Goal: Task Accomplishment & Management: Manage account settings

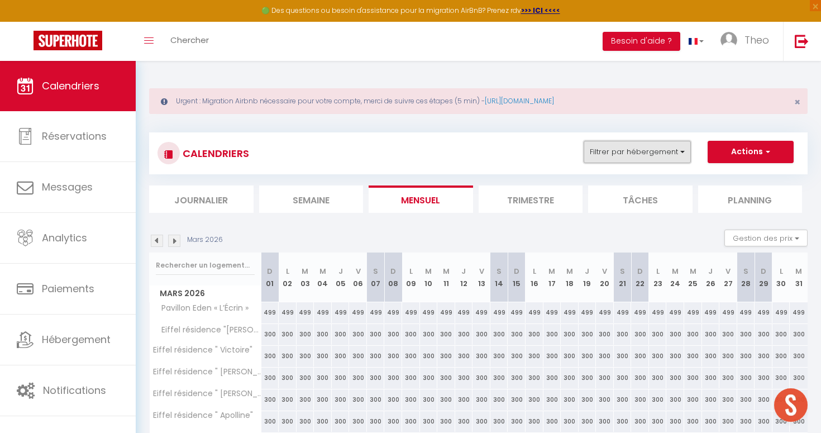
click at [621, 153] on button "Filtrer par hébergement" at bounding box center [636, 152] width 107 height 22
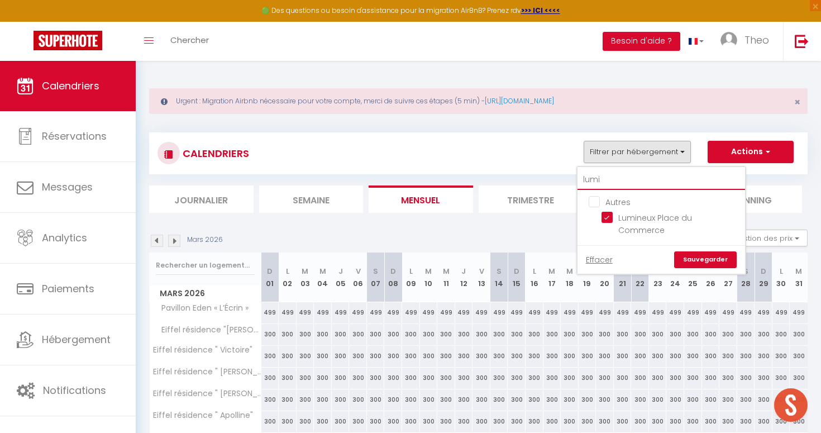
click at [605, 171] on input "lumi" at bounding box center [660, 180] width 167 height 20
type input "c"
checkbox input "false"
type input "co"
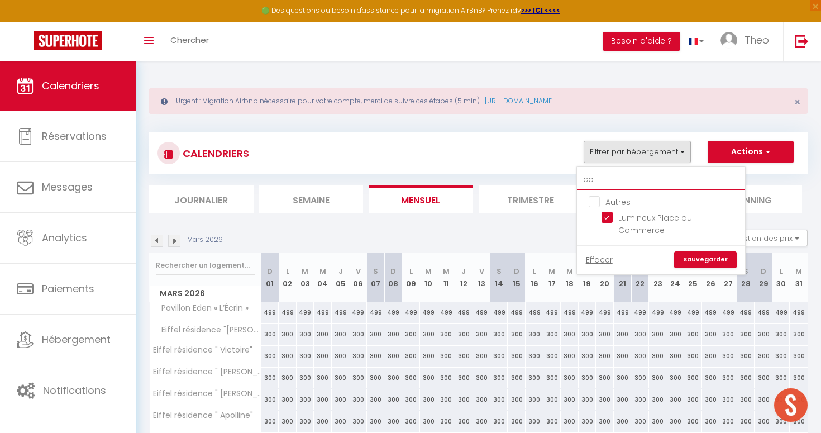
checkbox input "true"
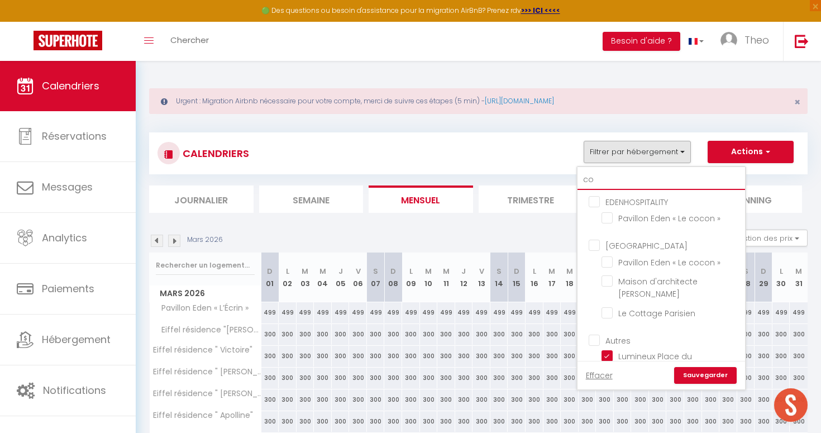
type input "coz"
checkbox input "false"
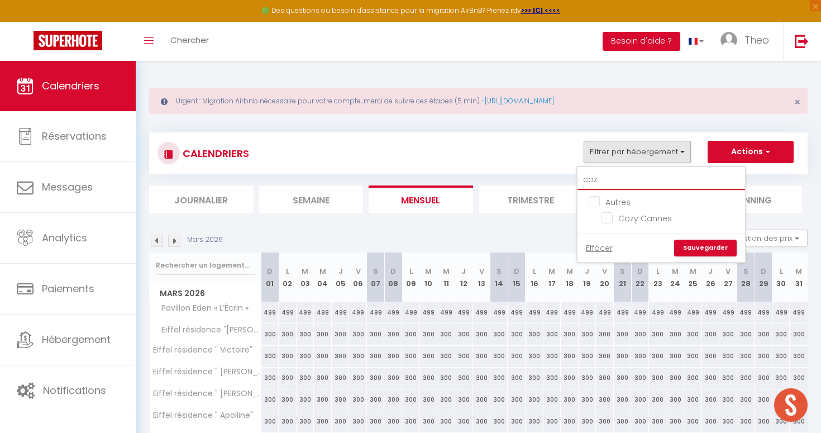
type input "cozy"
checkbox input "false"
type input "cozy"
click at [609, 218] on input "Cozy Cannes" at bounding box center [671, 217] width 140 height 11
checkbox input "true"
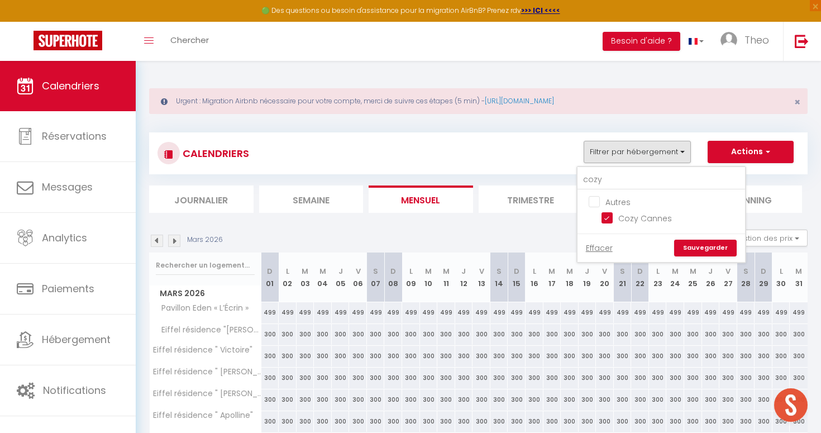
click at [709, 244] on link "Sauvegarder" at bounding box center [705, 247] width 63 height 17
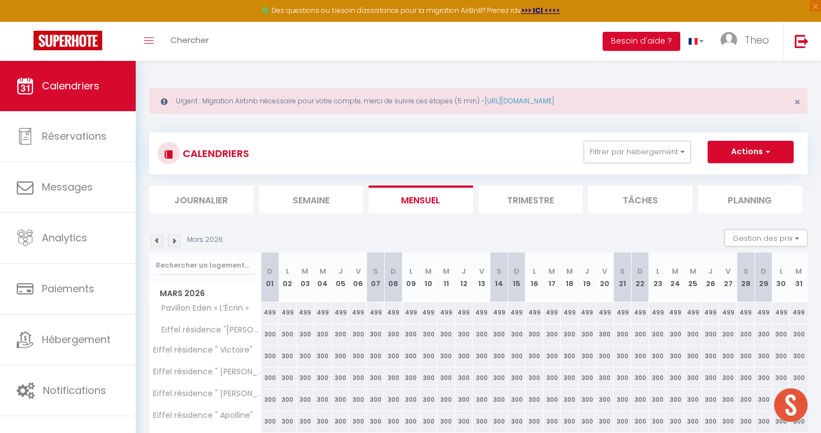
click at [162, 240] on img at bounding box center [157, 240] width 12 height 12
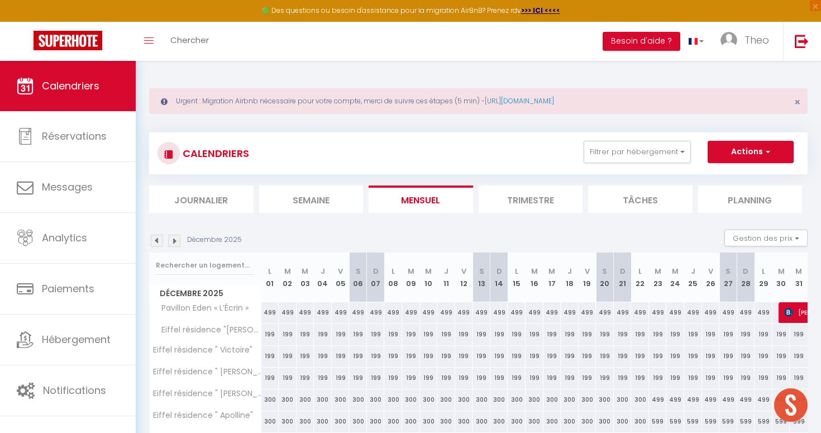
click at [162, 240] on img at bounding box center [157, 240] width 12 height 12
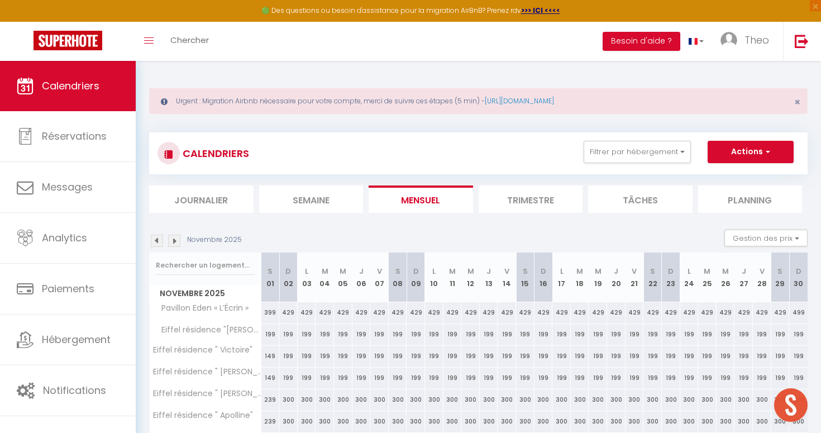
click at [162, 240] on img at bounding box center [157, 240] width 12 height 12
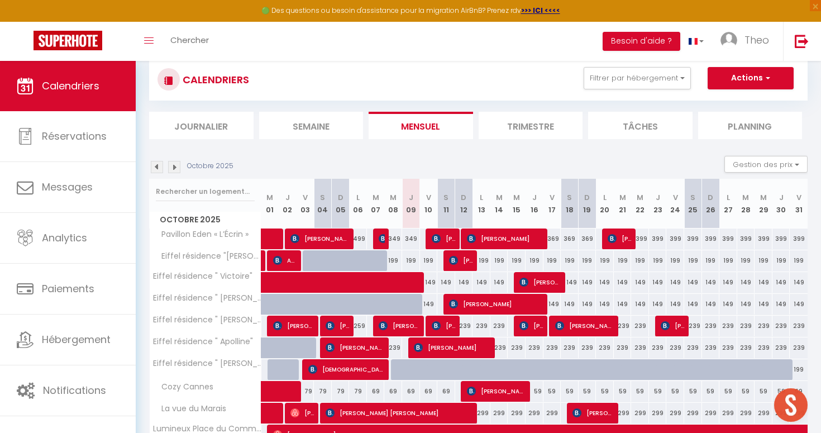
scroll to position [133, 0]
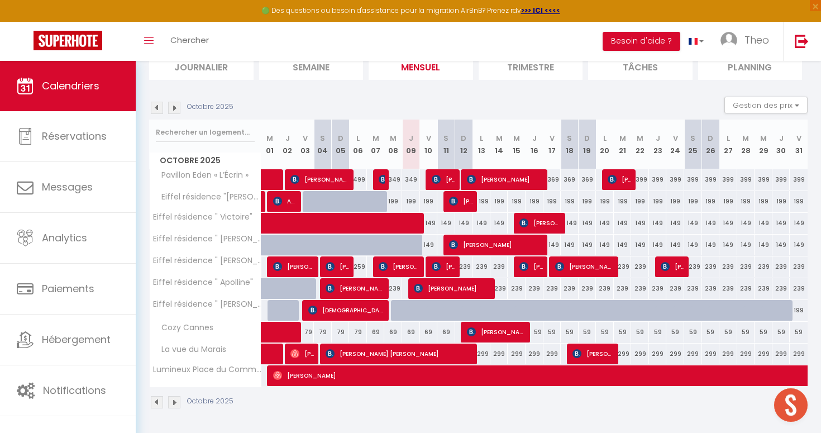
click at [174, 104] on img at bounding box center [174, 108] width 12 height 12
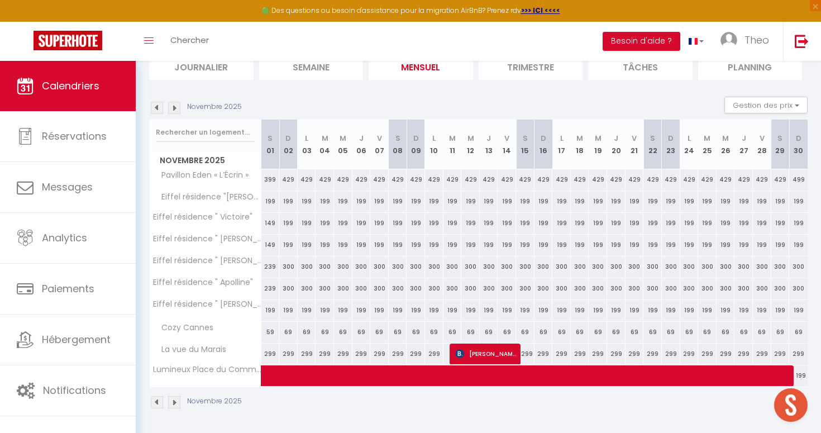
click at [274, 334] on div "59" at bounding box center [270, 332] width 18 height 21
select select "1"
type input "[DATE]"
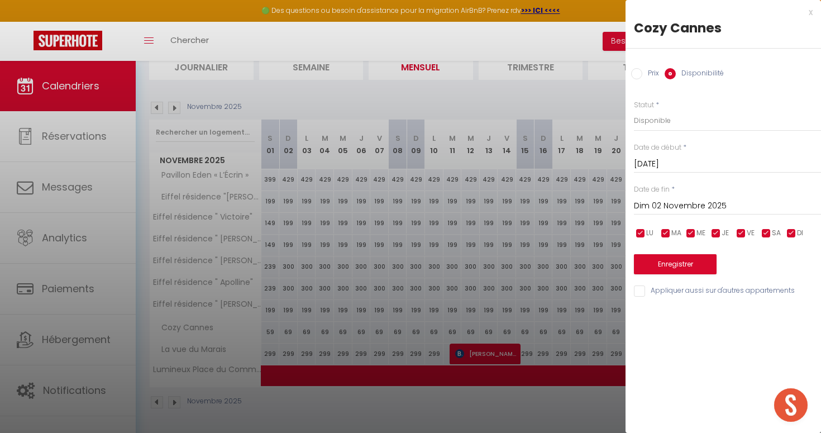
click at [719, 208] on input "Dim 02 Novembre 2025" at bounding box center [727, 206] width 187 height 15
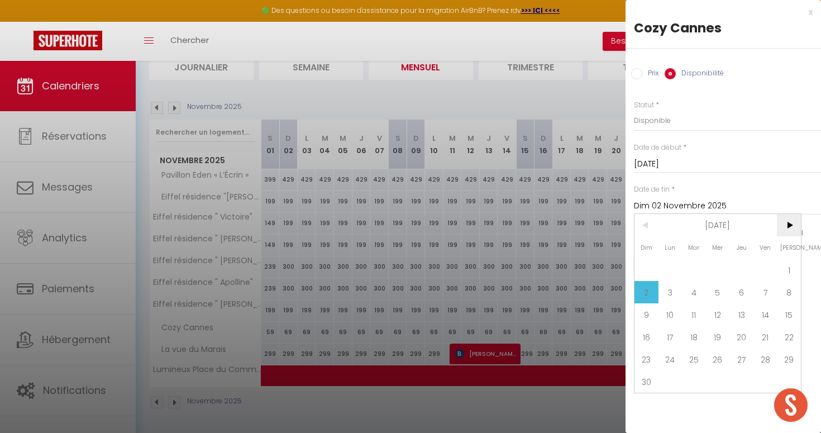
click at [784, 226] on span ">" at bounding box center [788, 225] width 24 height 22
click at [786, 232] on span ">" at bounding box center [788, 225] width 24 height 22
click at [790, 334] on span "28" at bounding box center [788, 336] width 24 height 22
type input "[DATE]"
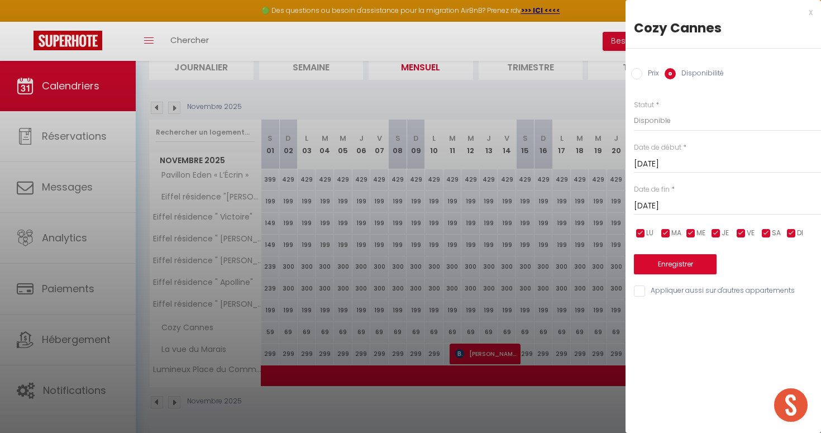
click at [644, 79] on label "Prix" at bounding box center [650, 74] width 17 height 12
click at [642, 79] on input "Prix" at bounding box center [636, 73] width 11 height 11
radio input "true"
radio input "false"
click at [653, 125] on input "59" at bounding box center [727, 120] width 187 height 20
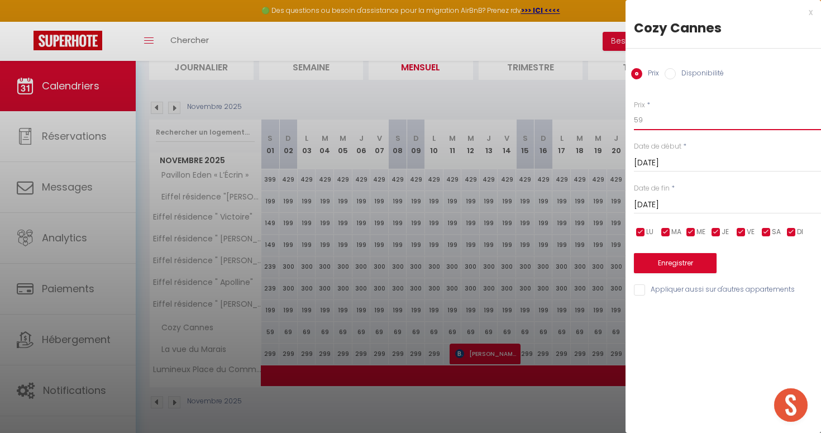
click at [653, 125] on input "59" at bounding box center [727, 120] width 187 height 20
type input "63"
click at [662, 260] on button "Enregistrer" at bounding box center [675, 263] width 83 height 20
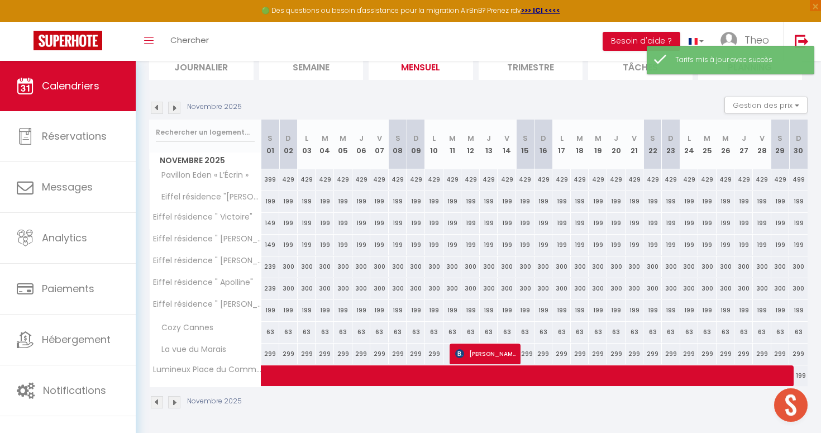
click at [171, 107] on img at bounding box center [174, 108] width 12 height 12
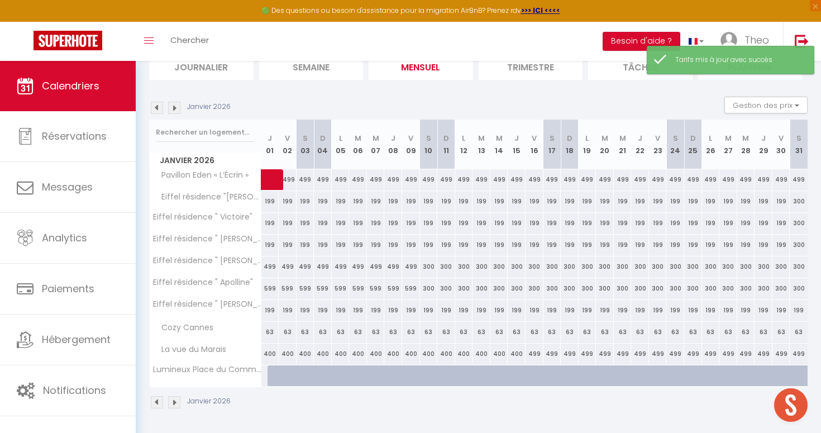
click at [171, 107] on img at bounding box center [174, 108] width 12 height 12
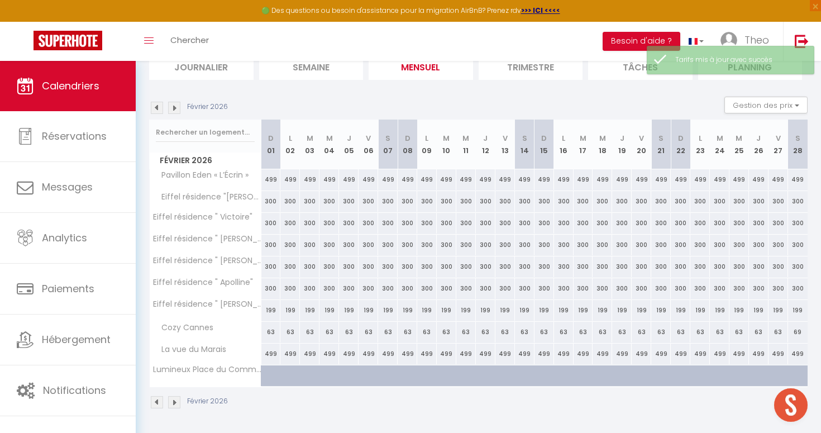
click at [171, 107] on img at bounding box center [174, 108] width 12 height 12
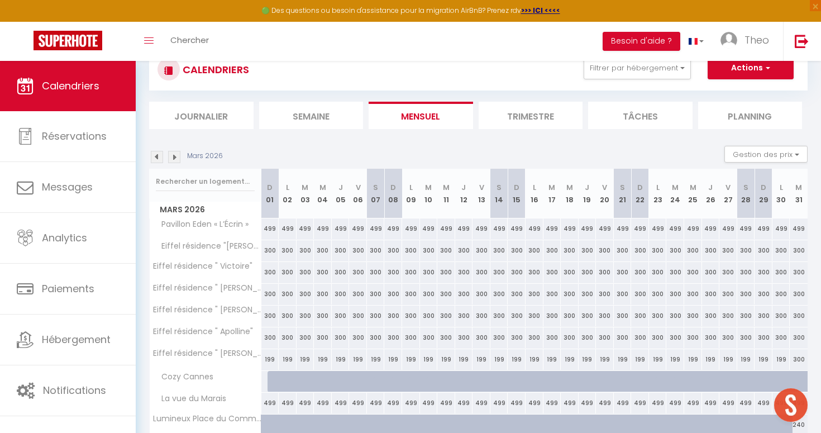
scroll to position [36, 0]
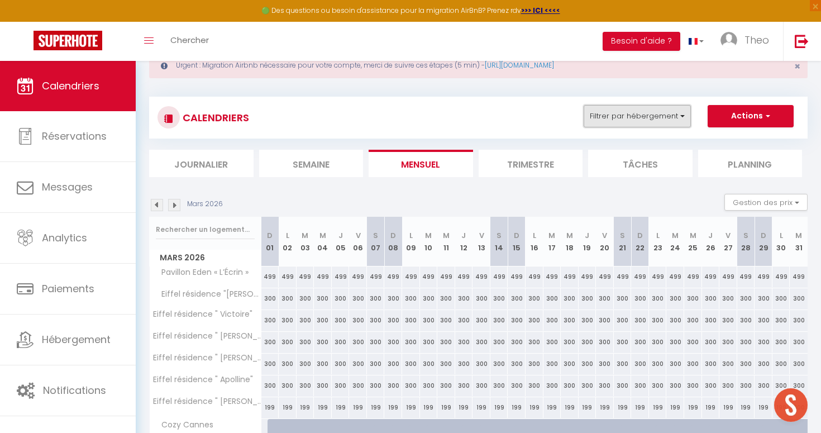
click at [630, 122] on button "Filtrer par hébergement" at bounding box center [636, 116] width 107 height 22
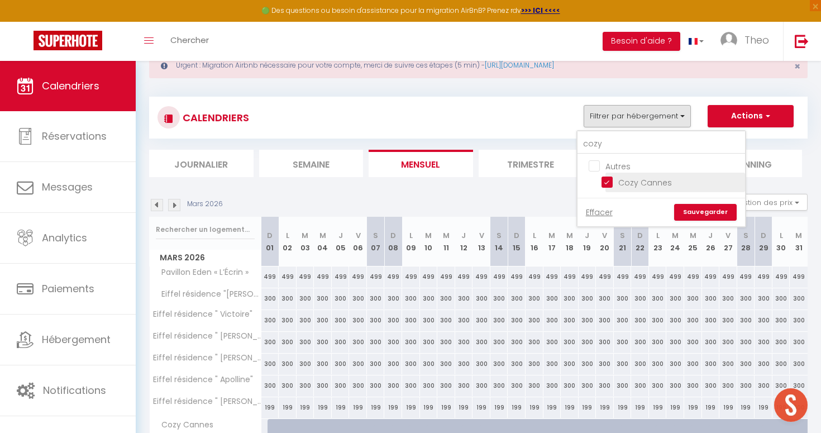
click at [606, 180] on input "Cozy Cannes" at bounding box center [671, 181] width 140 height 11
checkbox input "false"
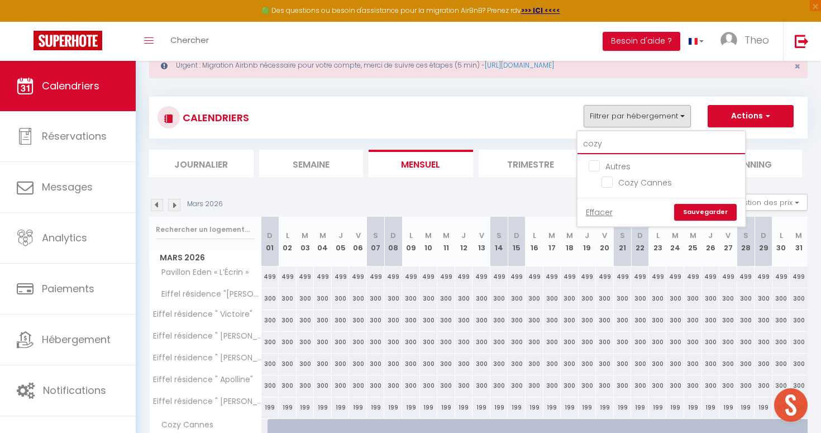
click at [618, 142] on input "cozy" at bounding box center [660, 144] width 167 height 20
checkbox input "false"
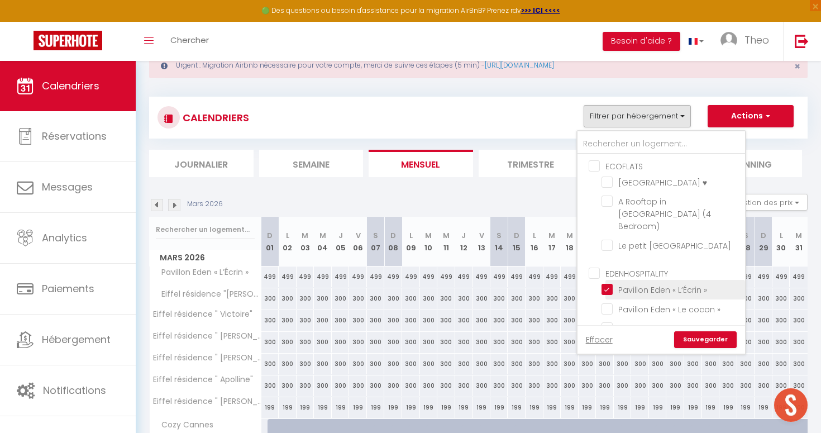
click at [610, 283] on input "Pavillon Eden « L’Écrin »" at bounding box center [671, 288] width 140 height 11
checkbox input "false"
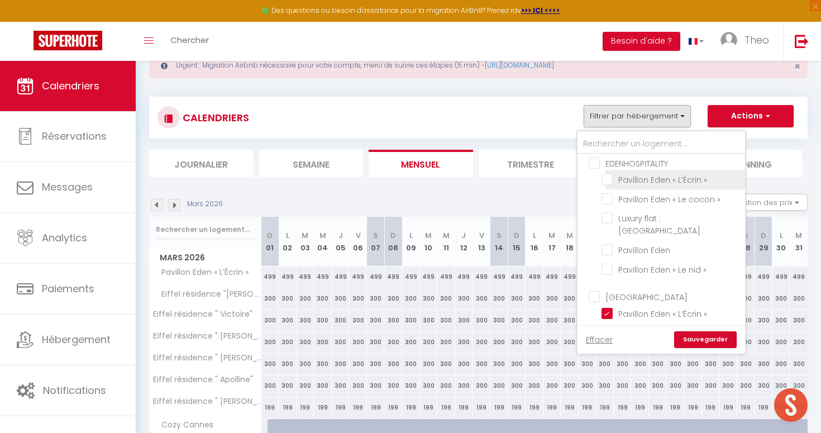
scroll to position [111, 0]
click at [609, 306] on input "Pavillon Eden « L’Écrin »" at bounding box center [671, 311] width 140 height 11
checkbox input "false"
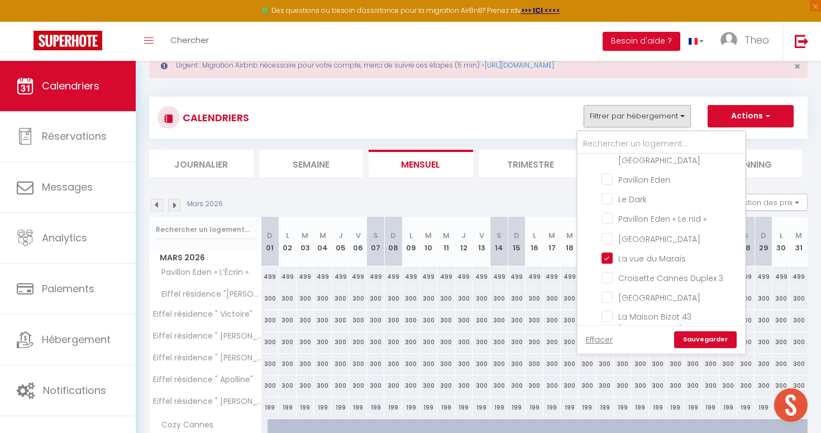
scroll to position [362, 0]
click at [608, 255] on input "La vue du Marais" at bounding box center [671, 260] width 140 height 11
checkbox input "false"
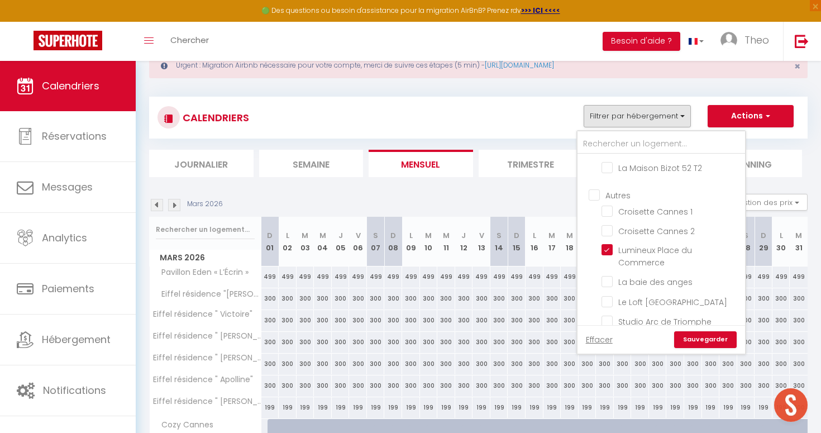
scroll to position [760, 0]
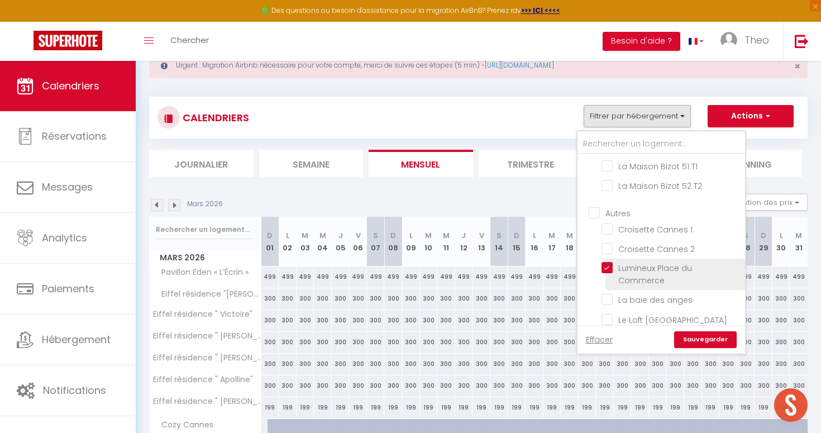
click at [607, 262] on input "Lumineux Place du Commerce" at bounding box center [671, 267] width 140 height 11
checkbox input "false"
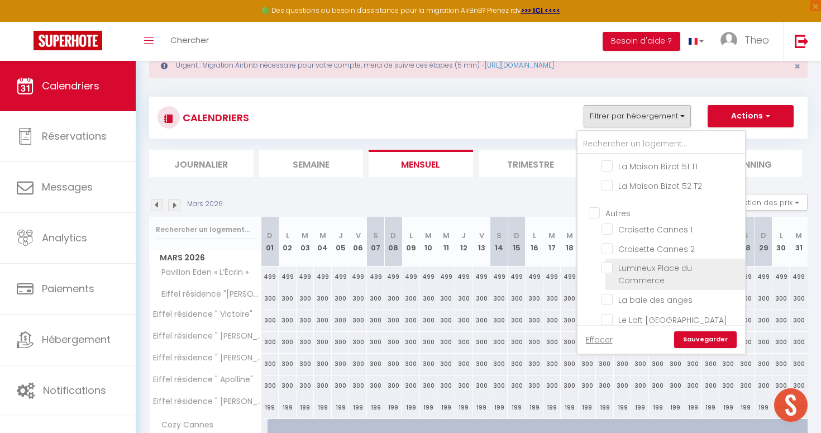
checkbox input "false"
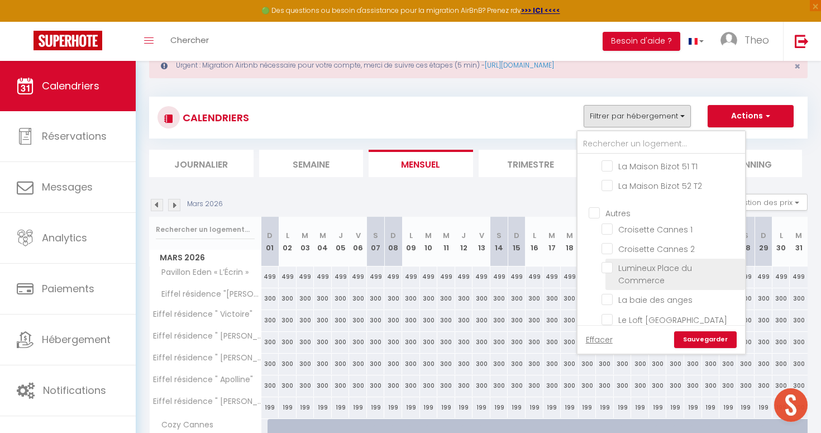
checkbox input "false"
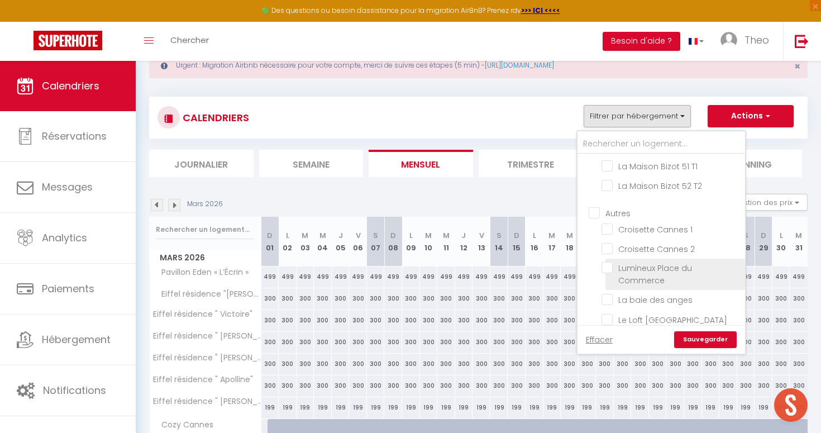
checkbox input "false"
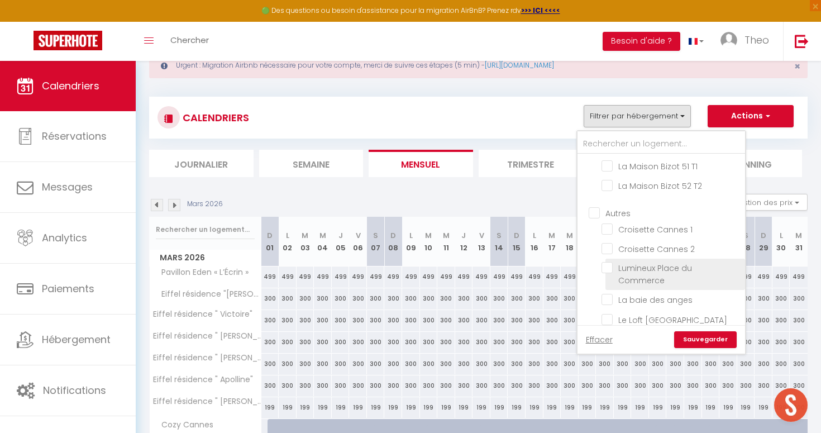
checkbox input "false"
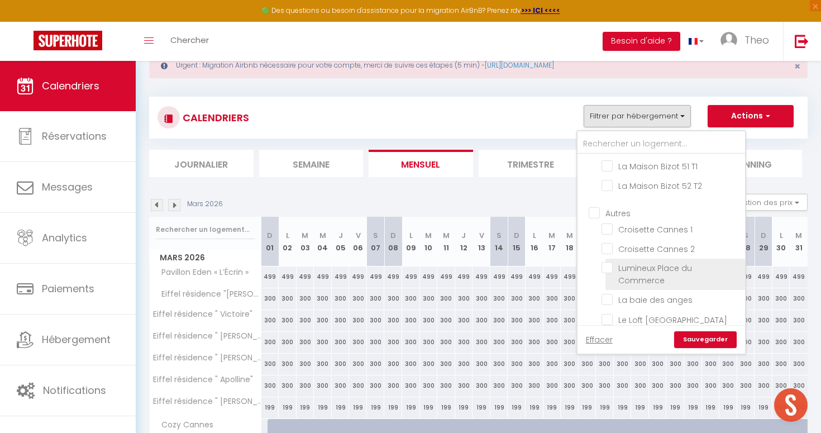
checkbox input "false"
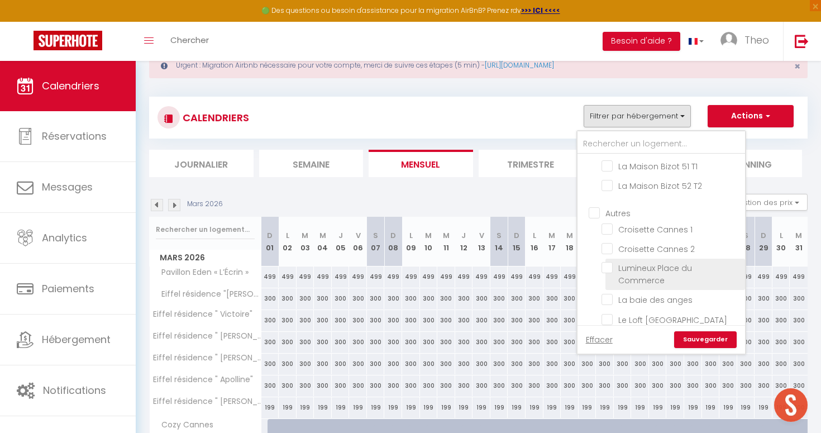
checkbox input "false"
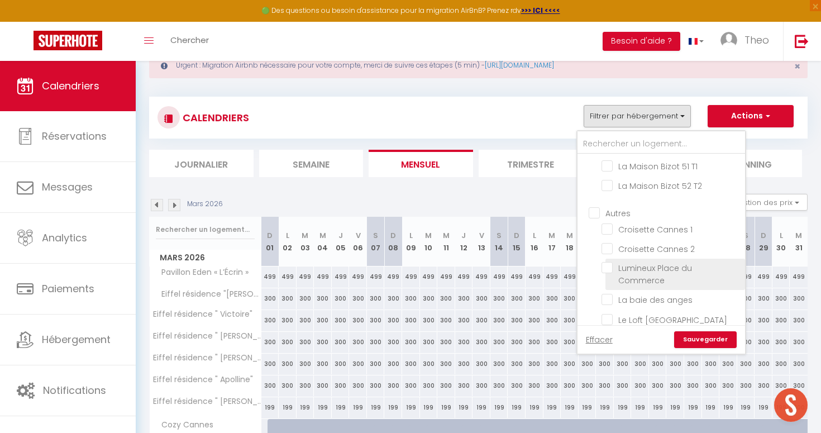
checkbox input "false"
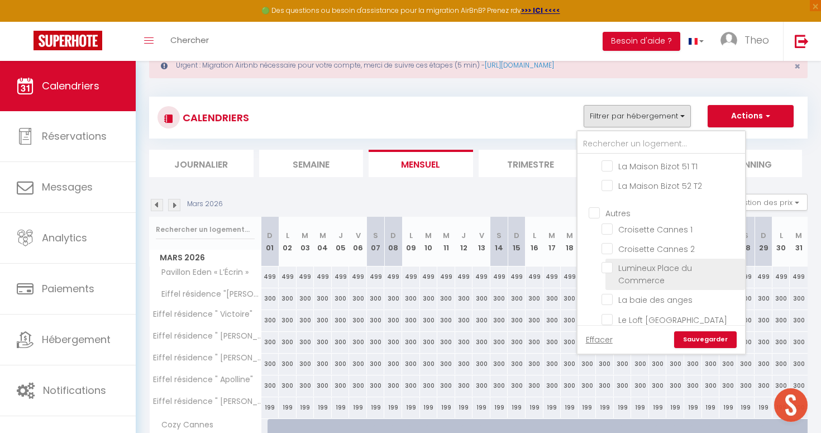
checkbox input "false"
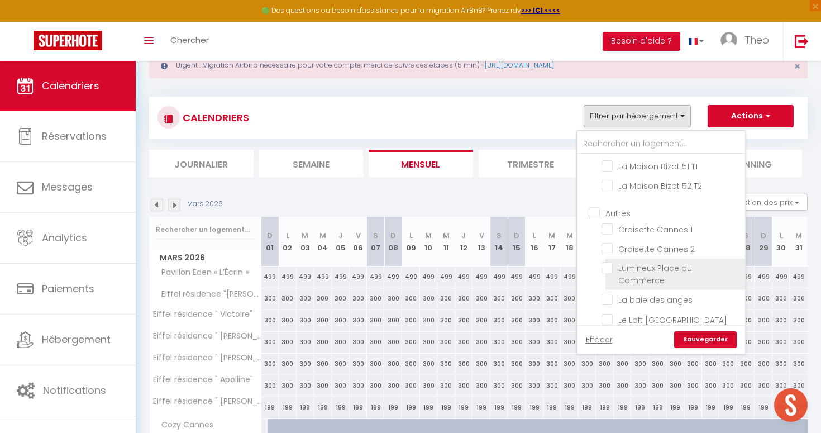
checkbox input "false"
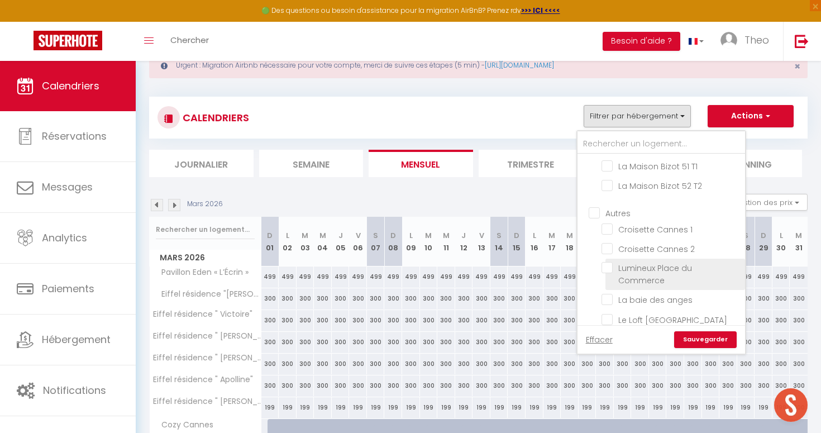
checkbox input "false"
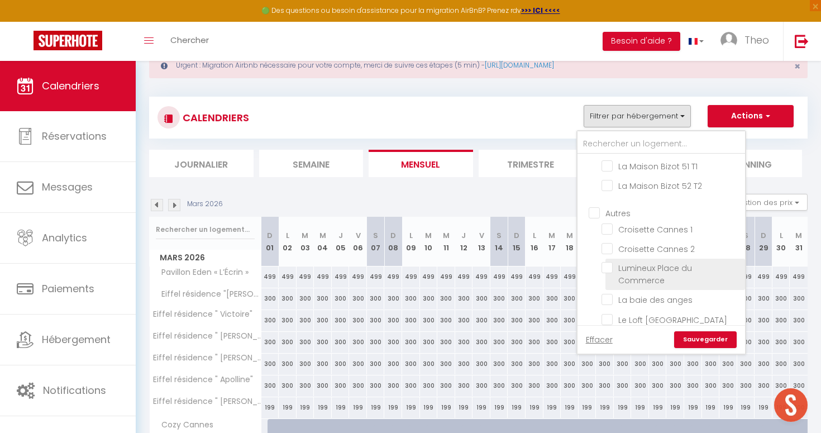
checkbox input "false"
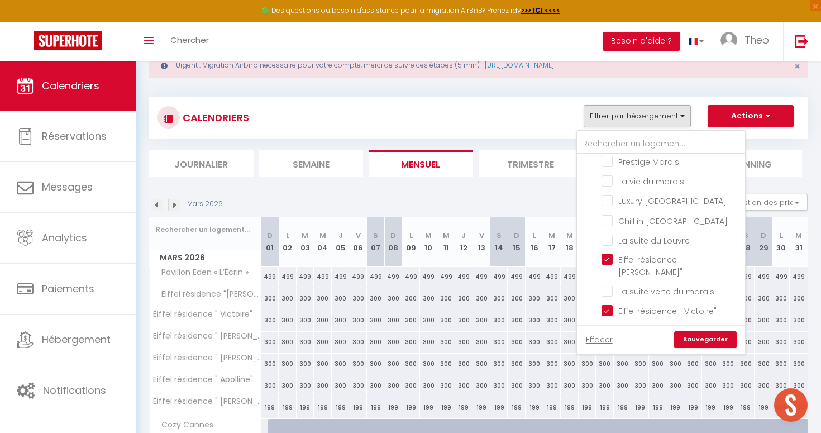
scroll to position [974, 0]
click at [608, 306] on input "Eiffel résidence " Victoire"" at bounding box center [671, 311] width 140 height 11
checkbox input "false"
click at [607, 256] on input "Eiffel résidence "[PERSON_NAME]"" at bounding box center [671, 261] width 140 height 11
checkbox input "false"
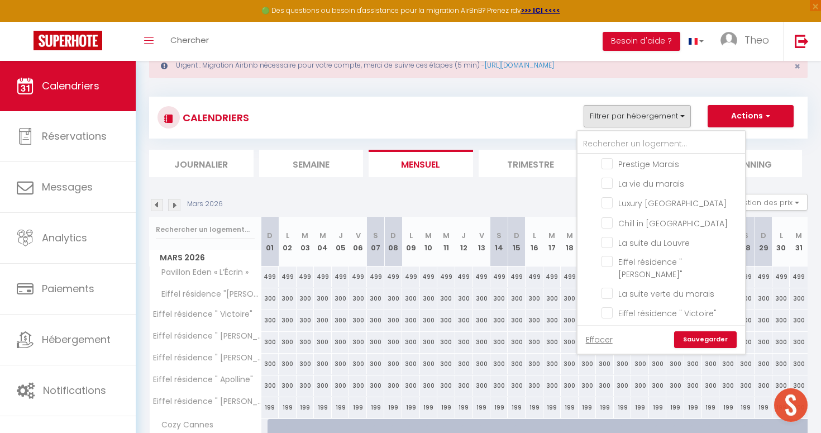
click at [610, 346] on input "Eiffel résidence " [PERSON_NAME] "" at bounding box center [671, 351] width 140 height 11
checkbox input "false"
click at [610, 377] on input "Eiffel résidence " [PERSON_NAME]"" at bounding box center [671, 382] width 140 height 11
checkbox input "false"
click at [610, 408] on input "Eiffel résidence " Apolline"" at bounding box center [671, 413] width 140 height 11
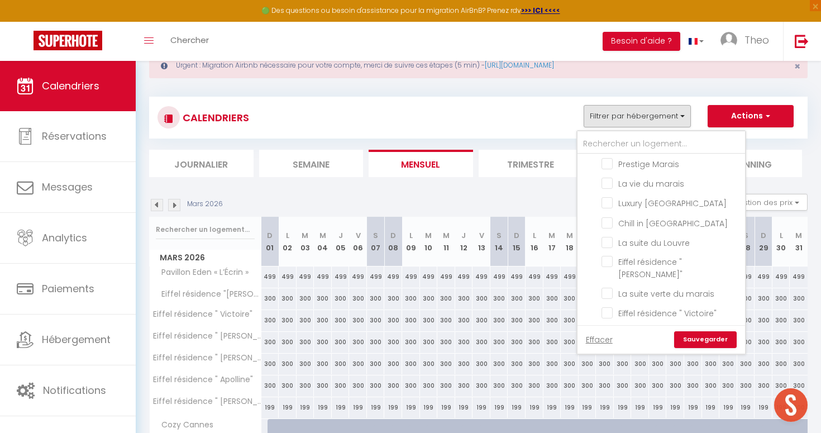
checkbox input "false"
click at [610, 428] on input "Eiffel résidence " [PERSON_NAME]"" at bounding box center [671, 433] width 140 height 11
checkbox input "false"
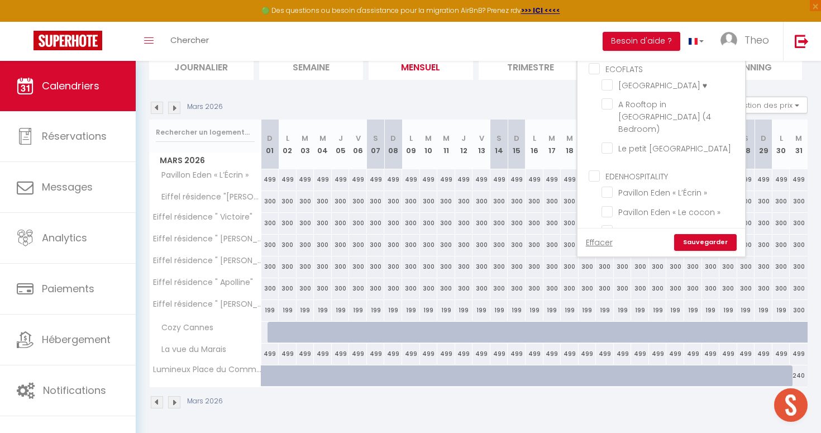
scroll to position [0, 0]
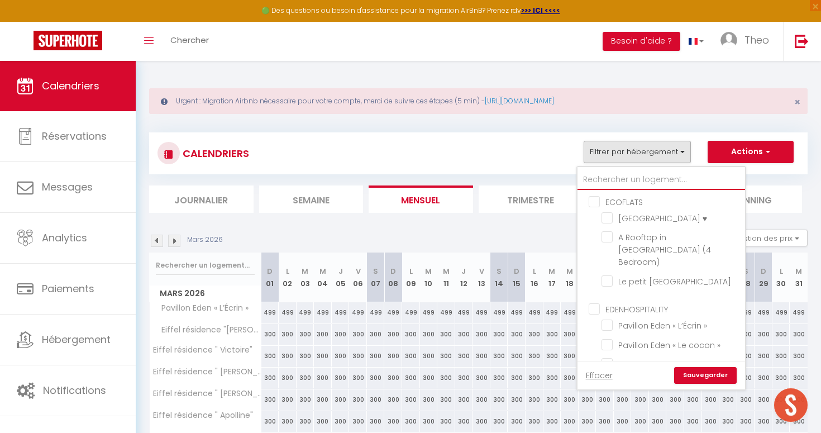
click at [641, 176] on input "text" at bounding box center [660, 180] width 167 height 20
type input "c"
checkbox input "false"
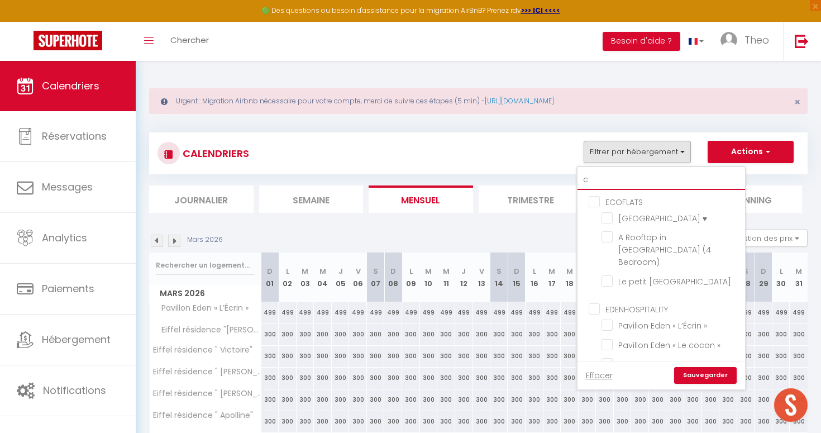
checkbox input "false"
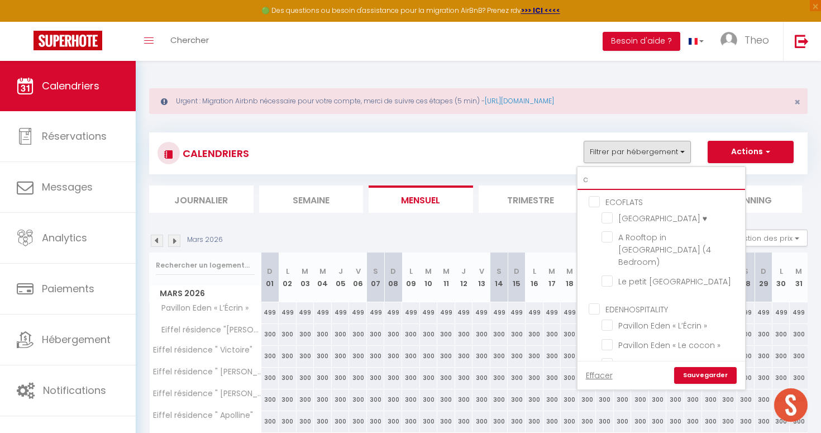
checkbox input "false"
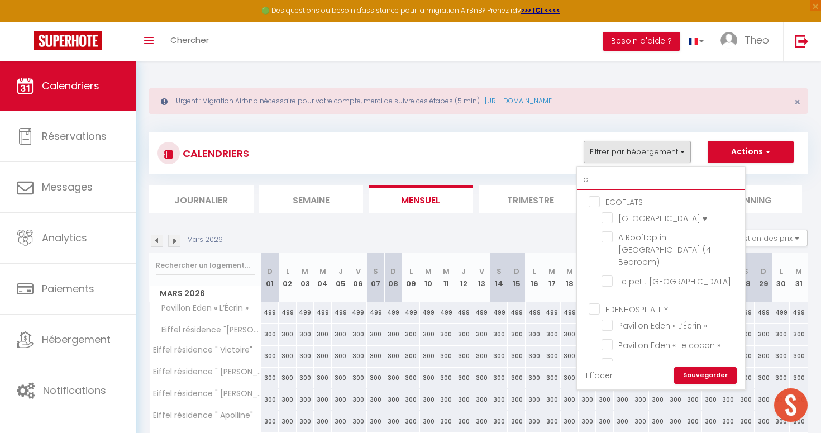
checkbox input "false"
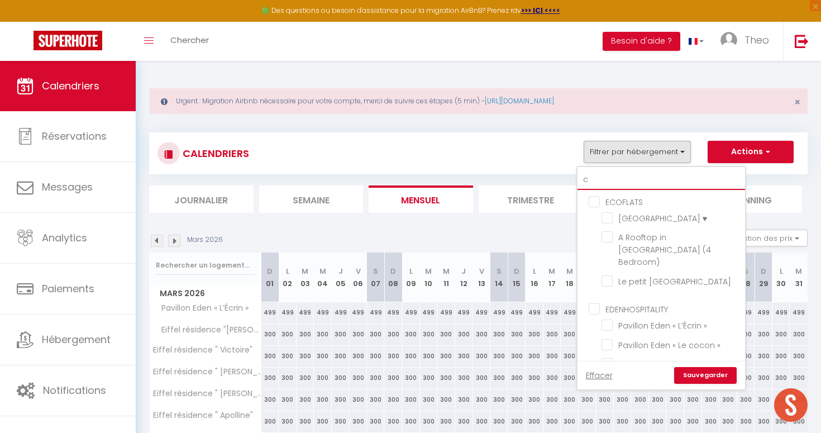
checkbox input "false"
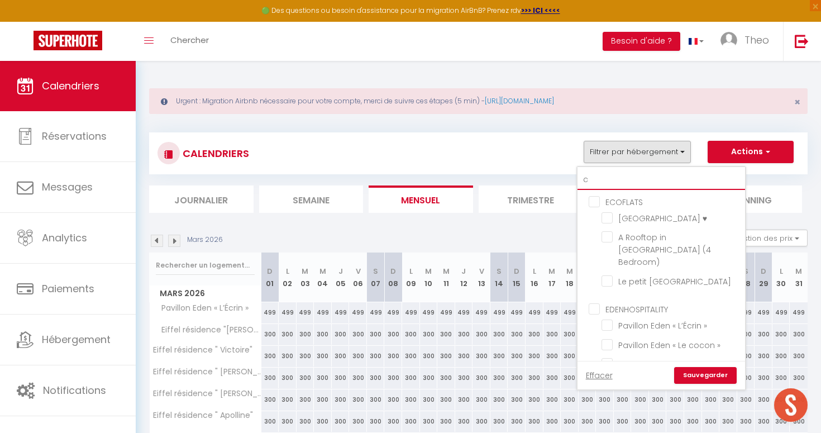
checkbox input "false"
type input "ca"
checkbox input "false"
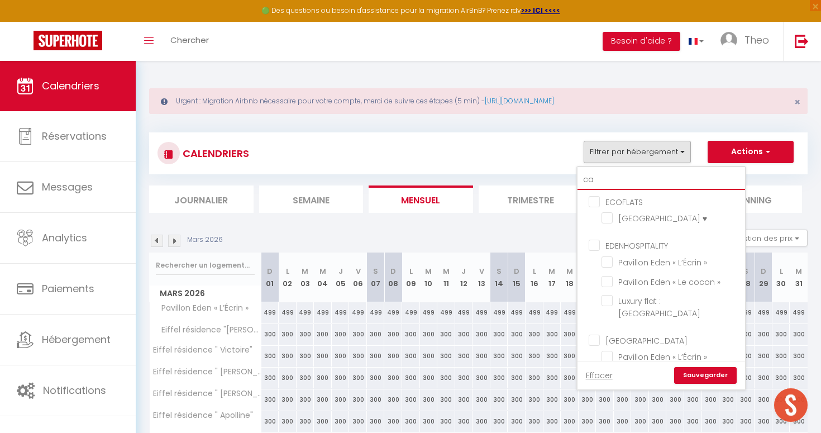
checkbox input "false"
type input "can"
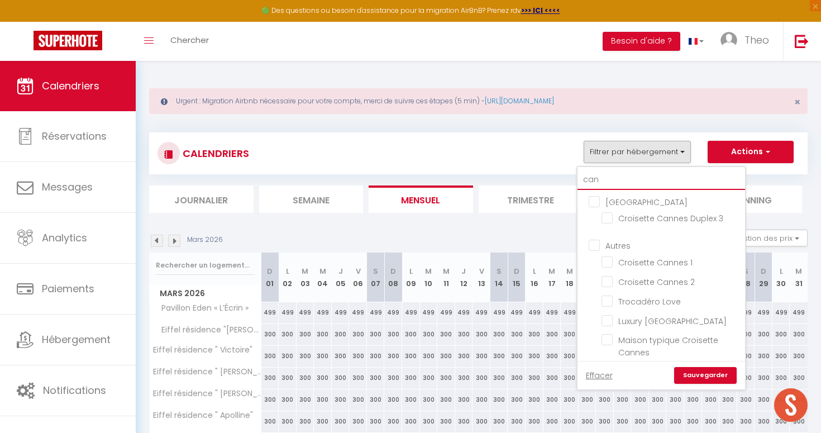
checkbox input "false"
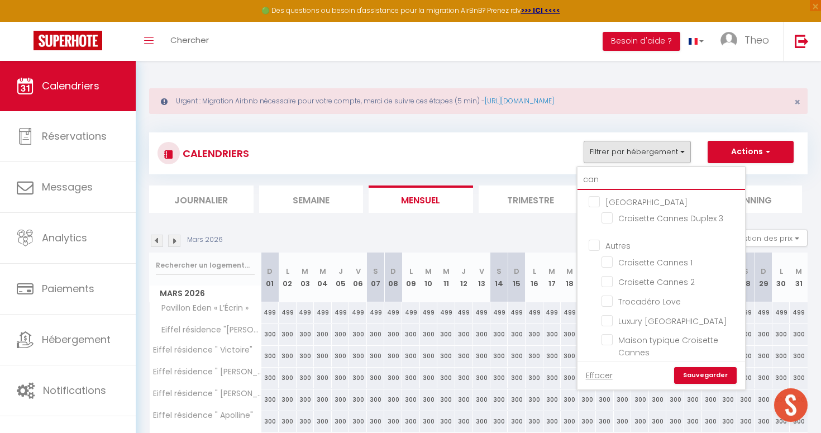
type input "cann"
checkbox input "false"
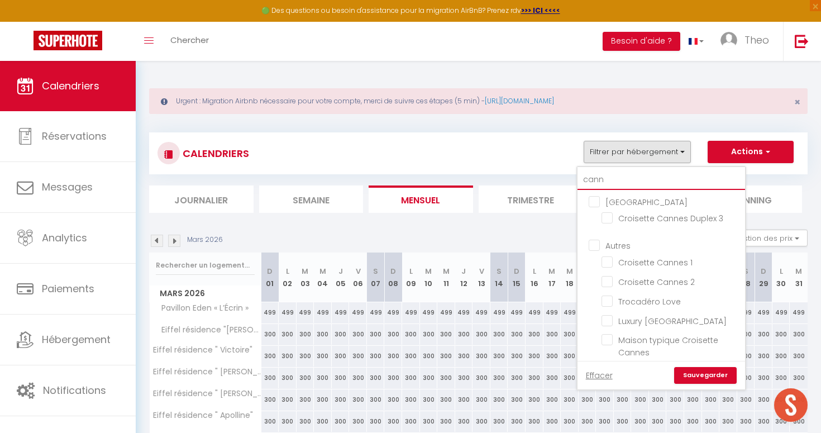
checkbox input "false"
type input "canne"
checkbox input "false"
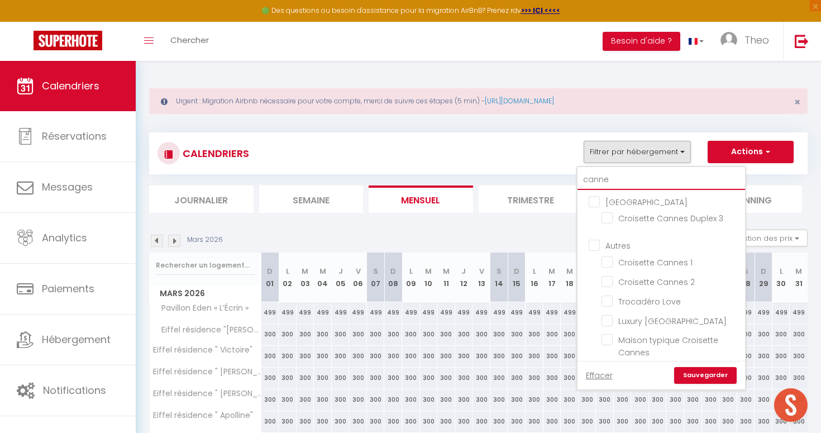
checkbox input "false"
type input "cannes"
checkbox input "false"
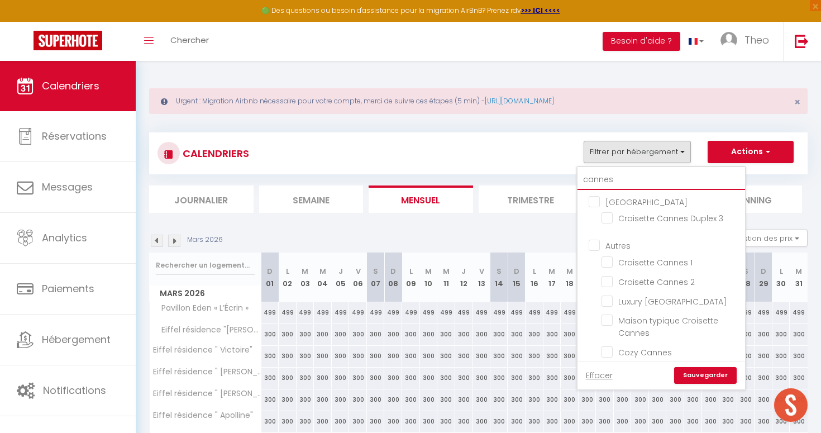
checkbox input "false"
type input "cannes"
click at [609, 257] on input "Croisette Cannes 1" at bounding box center [671, 260] width 140 height 11
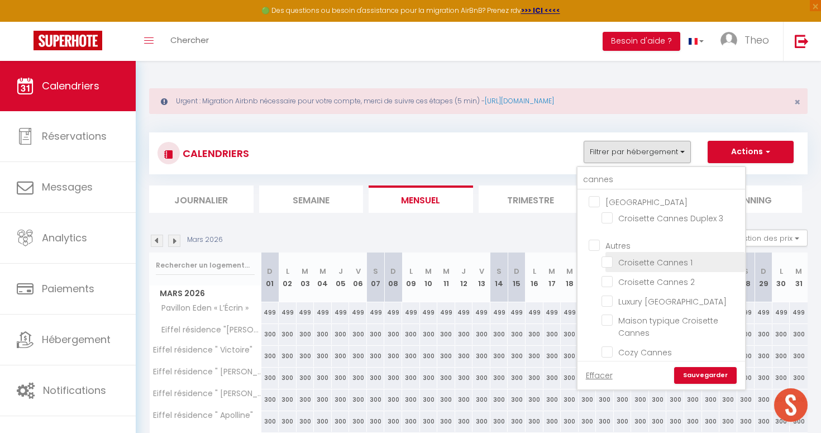
checkbox input "true"
checkbox input "false"
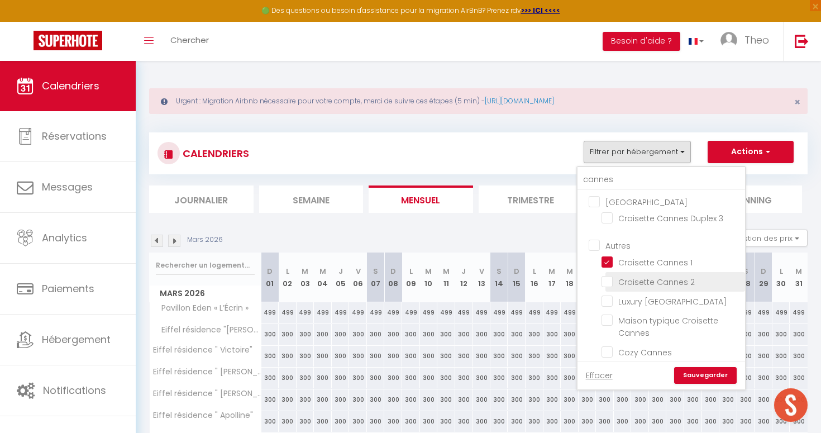
click at [609, 279] on input "Croisette Cannes 2" at bounding box center [671, 280] width 140 height 11
checkbox input "true"
checkbox input "false"
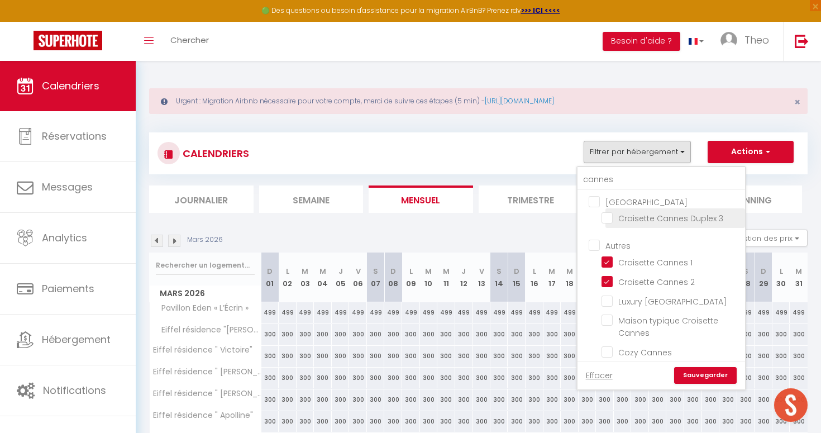
click at [611, 218] on input "Croisette Cannes Duplex 3" at bounding box center [671, 217] width 140 height 11
checkbox input "true"
checkbox input "false"
click at [707, 375] on link "Sauvegarder" at bounding box center [705, 375] width 63 height 17
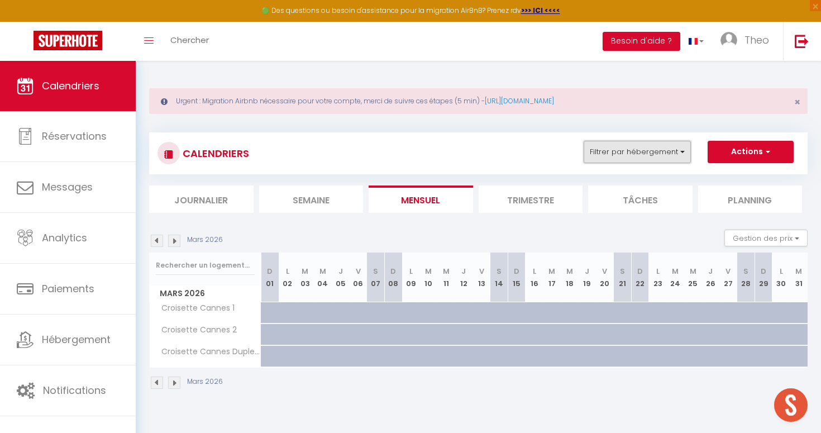
click at [616, 153] on button "Filtrer par hébergement" at bounding box center [636, 152] width 107 height 22
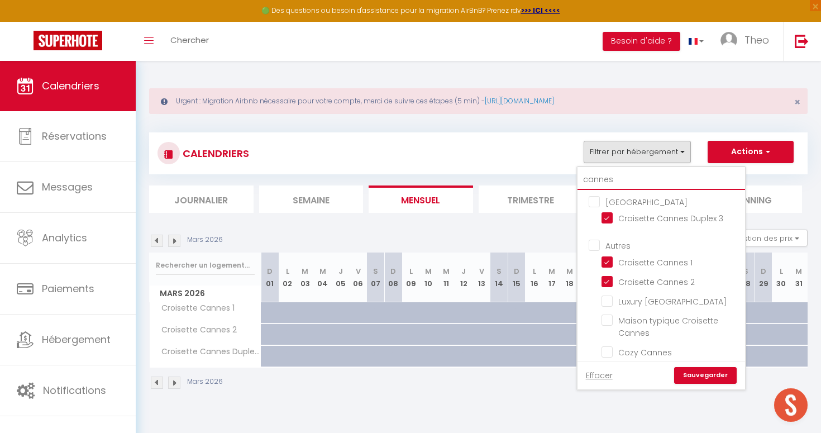
click at [611, 174] on input "cannes" at bounding box center [660, 180] width 167 height 20
click at [608, 353] on input "Cozy Cannes" at bounding box center [671, 351] width 140 height 11
checkbox input "true"
checkbox input "false"
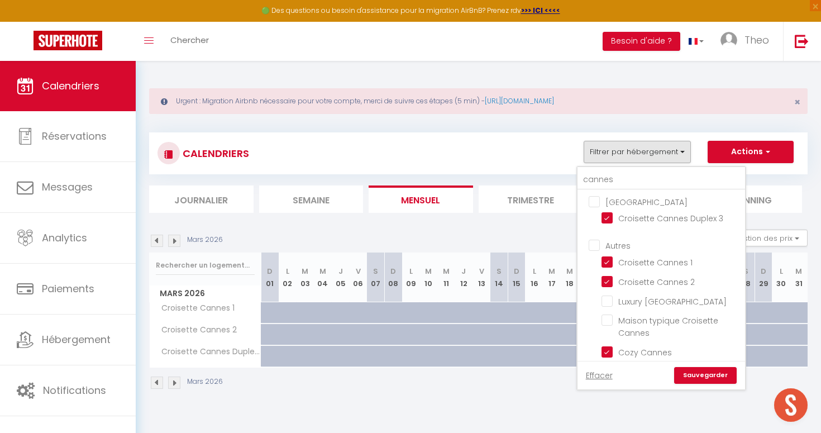
click at [695, 373] on link "Sauvegarder" at bounding box center [705, 375] width 63 height 17
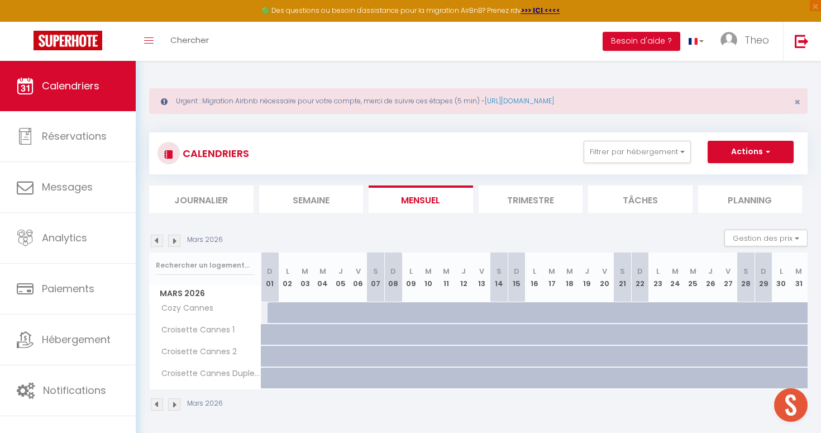
click at [163, 241] on div "Mars 2026" at bounding box center [187, 240] width 77 height 12
click at [160, 241] on img at bounding box center [157, 240] width 12 height 12
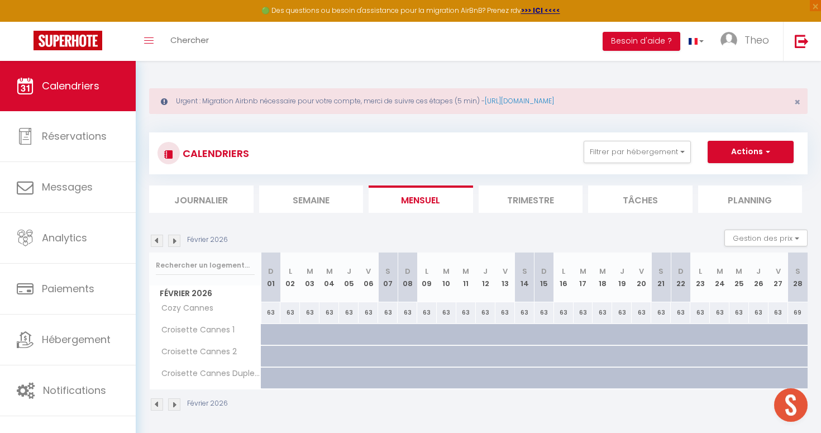
click at [160, 241] on img at bounding box center [157, 240] width 12 height 12
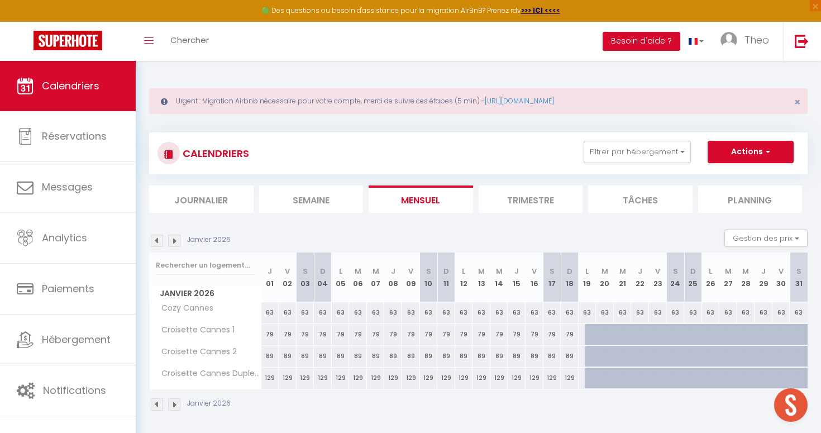
click at [176, 240] on img at bounding box center [174, 240] width 12 height 12
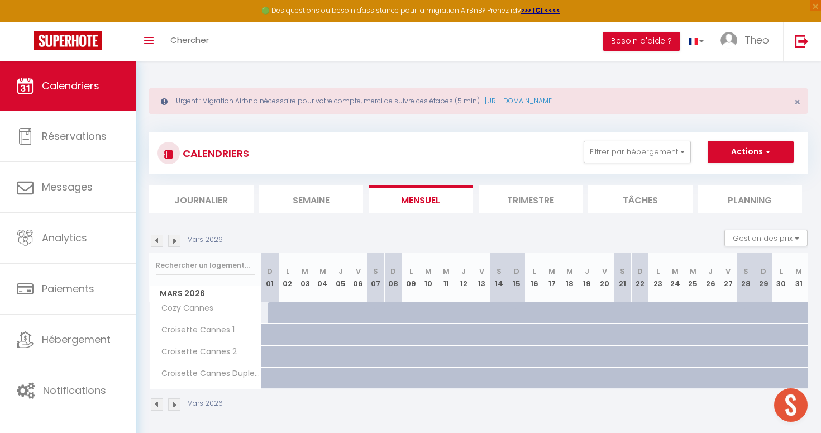
click at [176, 240] on img at bounding box center [174, 240] width 12 height 12
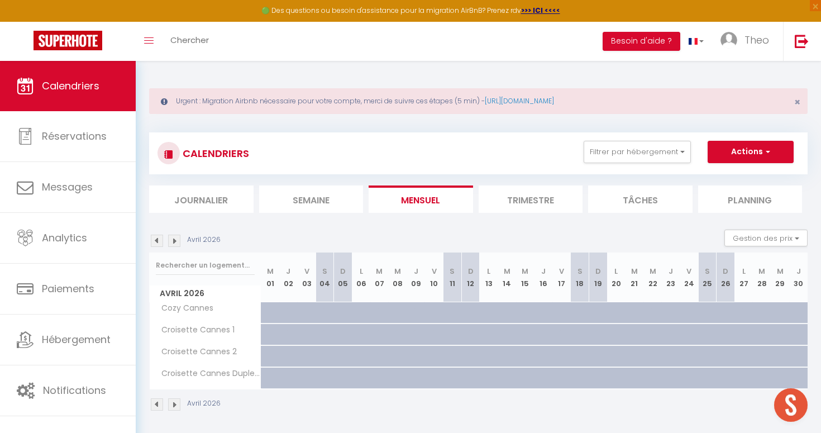
click at [176, 240] on img at bounding box center [174, 240] width 12 height 12
select select
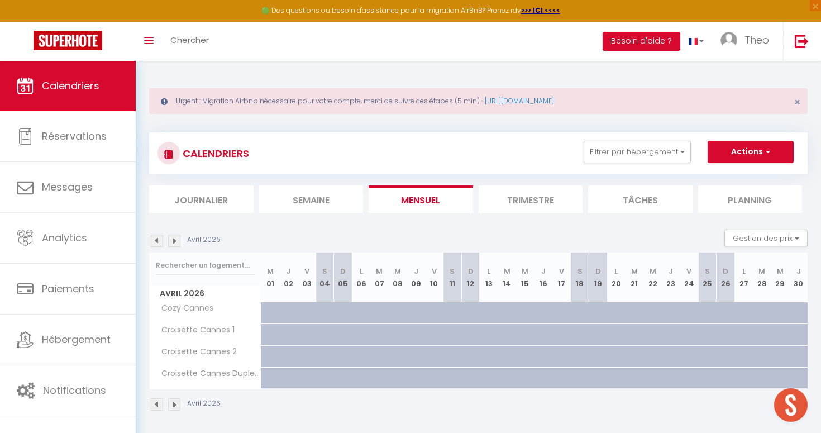
select select
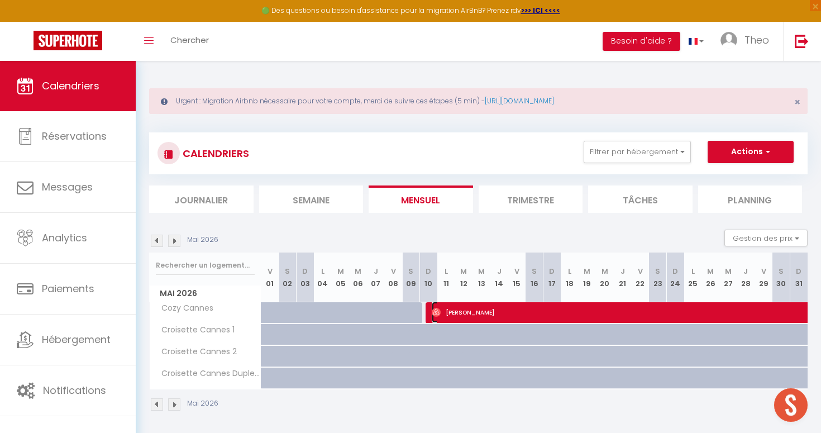
select select "OK"
select select "1"
select select "0"
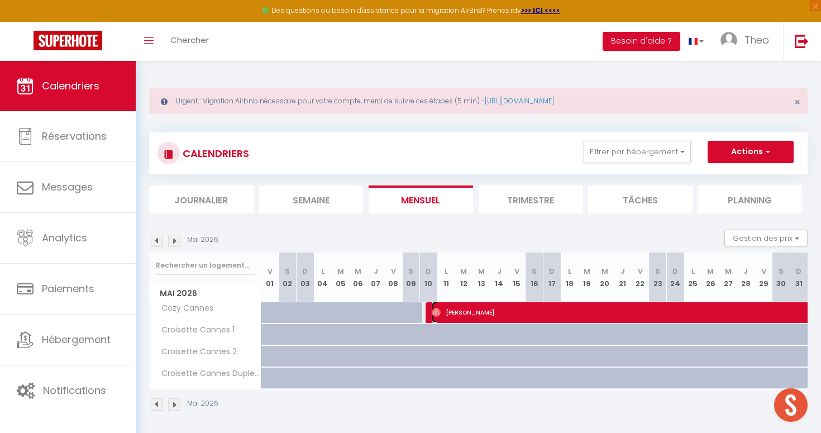
select select "1"
select select
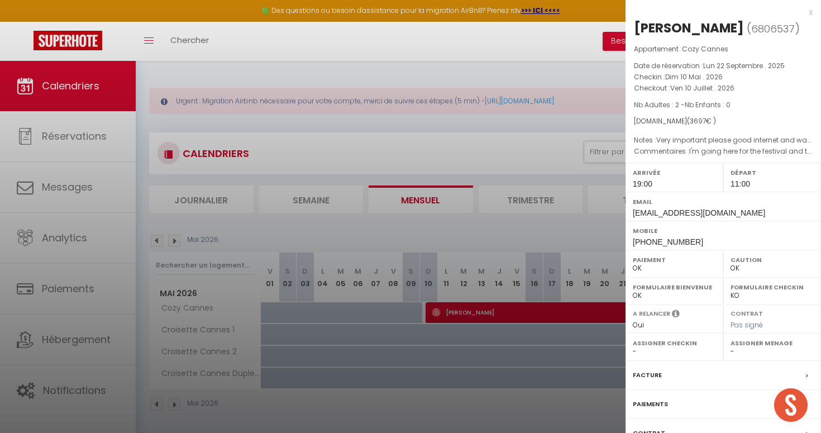
click at [352, 236] on div at bounding box center [410, 216] width 821 height 433
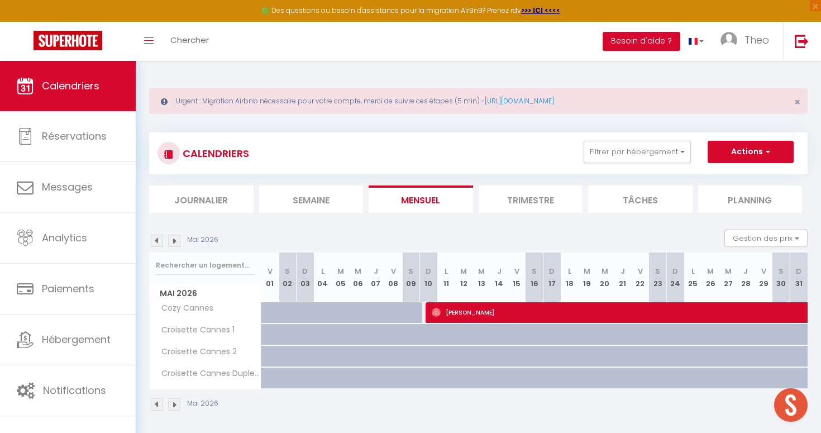
click at [175, 239] on img at bounding box center [174, 240] width 12 height 12
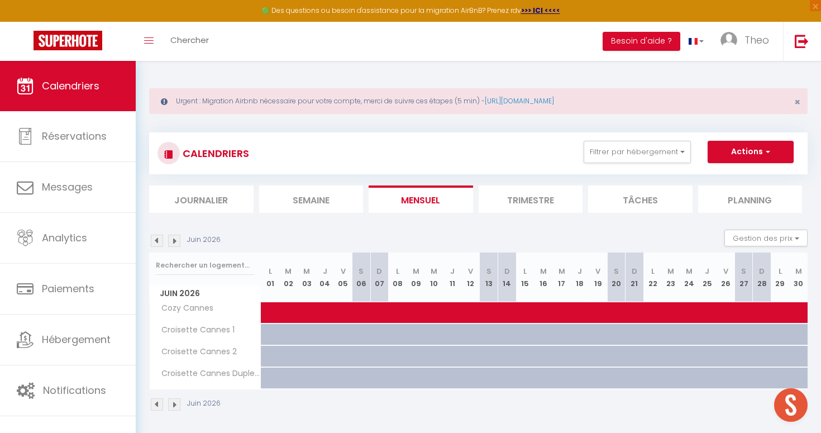
click at [173, 241] on img at bounding box center [174, 240] width 12 height 12
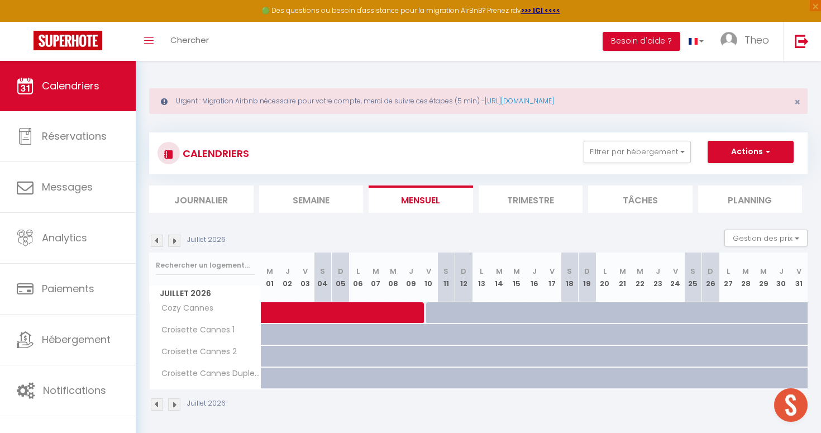
click at [173, 241] on img at bounding box center [174, 240] width 12 height 12
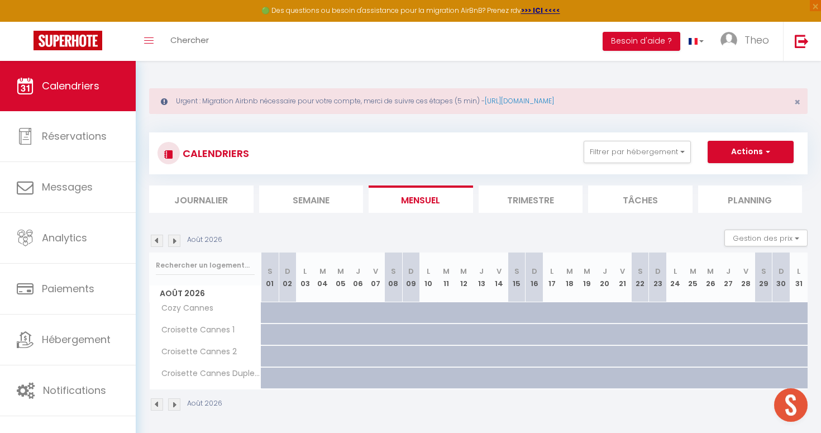
click at [156, 241] on img at bounding box center [157, 240] width 12 height 12
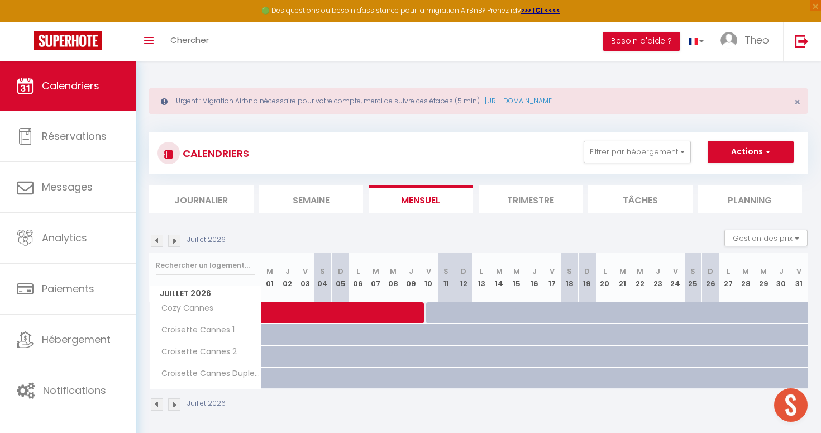
click at [156, 241] on img at bounding box center [157, 240] width 12 height 12
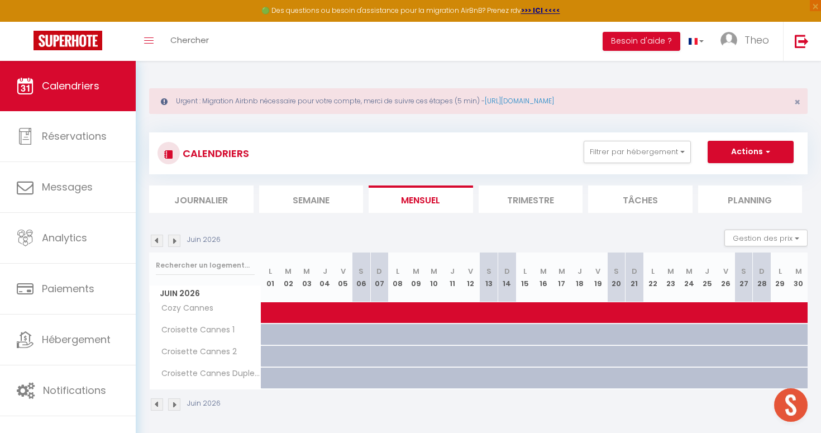
click at [156, 241] on img at bounding box center [157, 240] width 12 height 12
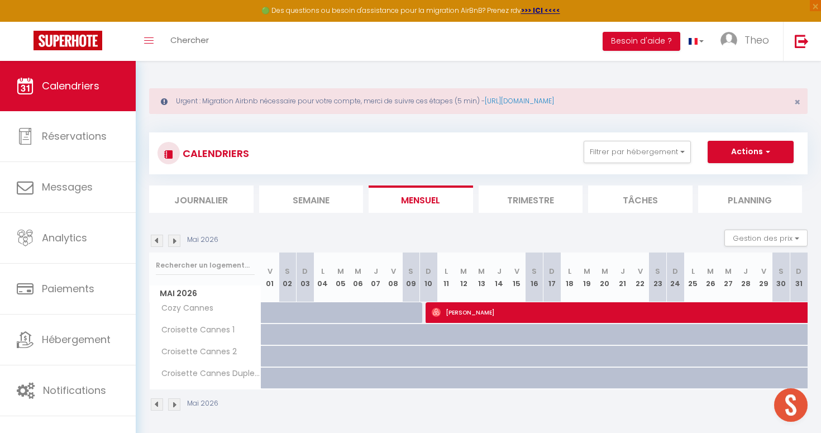
click at [156, 241] on img at bounding box center [157, 240] width 12 height 12
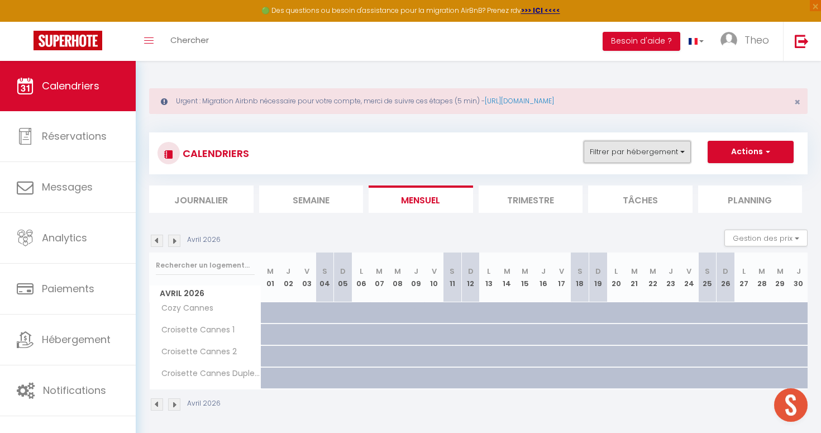
click at [606, 155] on button "Filtrer par hébergement" at bounding box center [636, 152] width 107 height 22
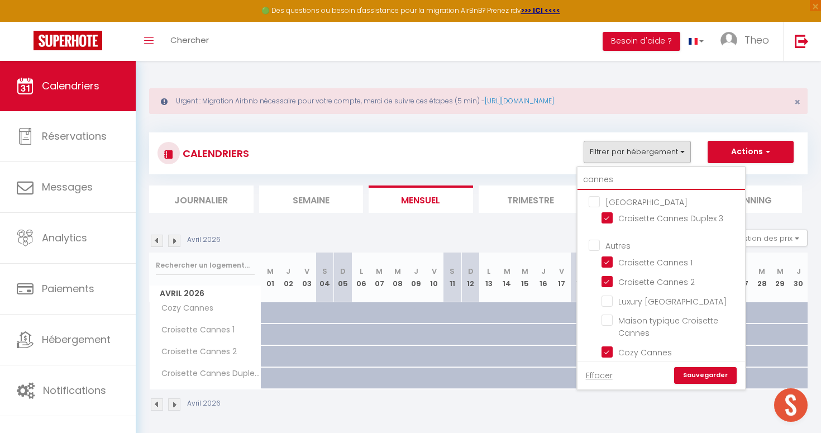
click at [601, 179] on input "cannes" at bounding box center [660, 180] width 167 height 20
type input "v"
checkbox input "false"
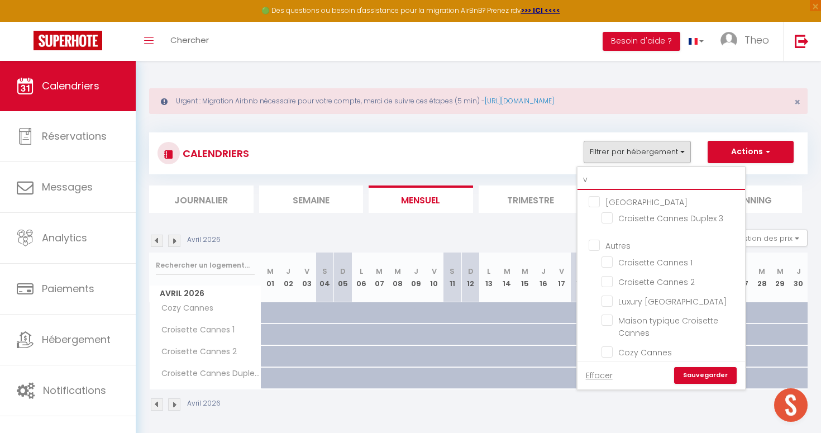
checkbox input "false"
type input "vi"
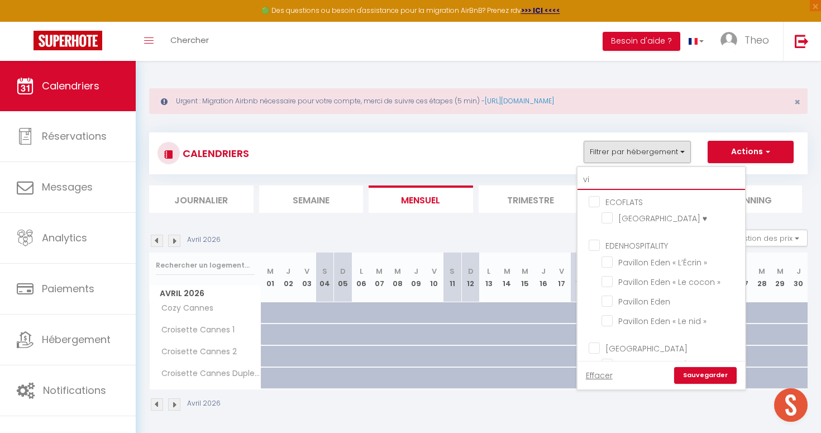
checkbox input "false"
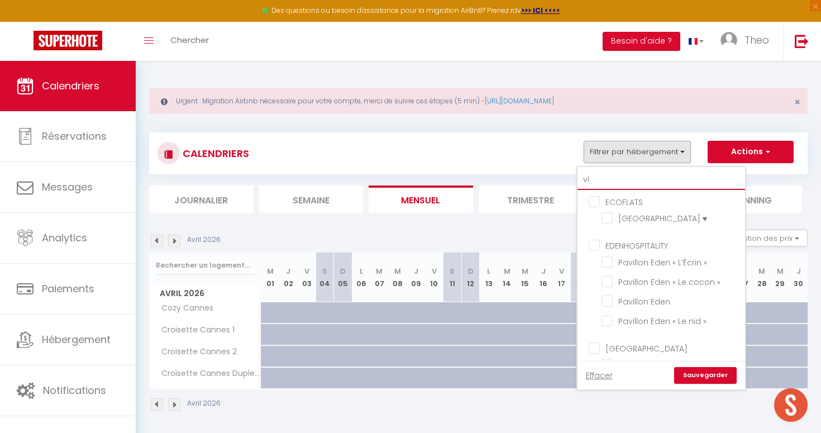
checkbox input "false"
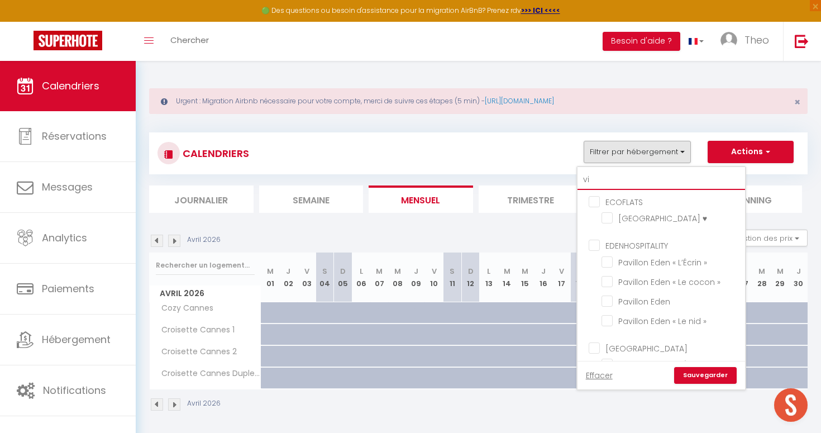
checkbox input "false"
type input "vil"
checkbox input "false"
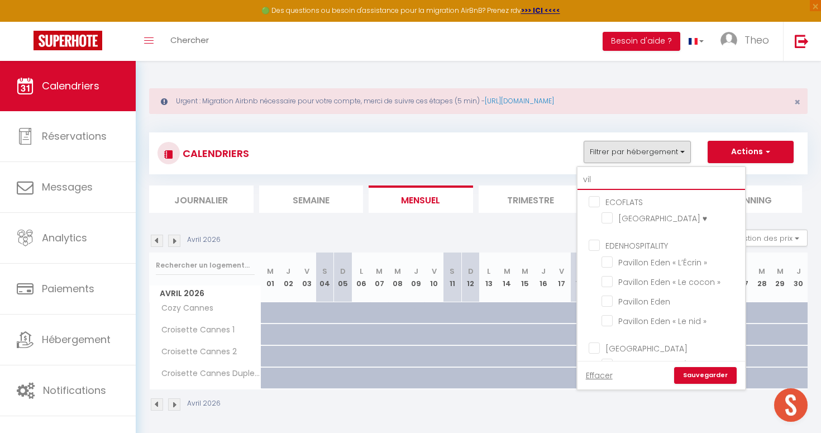
checkbox input "false"
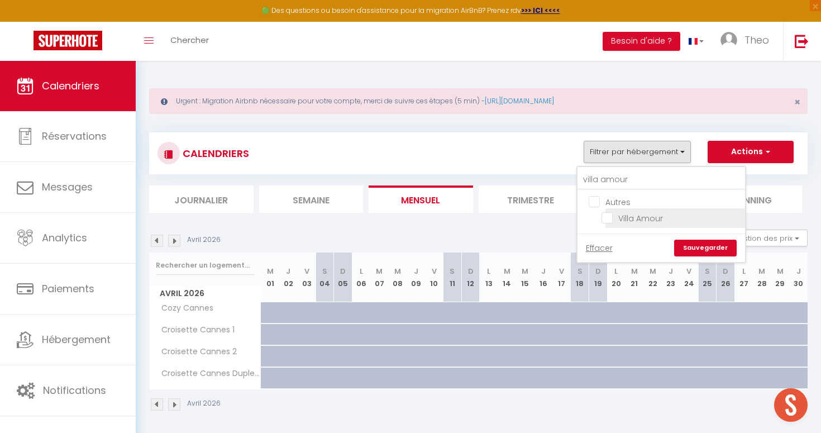
click at [608, 218] on input "Villa Amour" at bounding box center [671, 217] width 140 height 11
click at [707, 246] on link "Sauvegarder" at bounding box center [705, 247] width 63 height 17
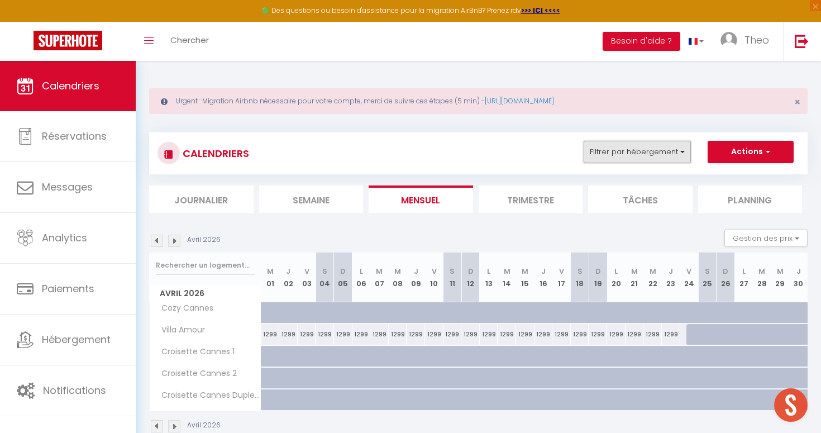
click at [636, 142] on button "Filtrer par hébergement" at bounding box center [636, 152] width 107 height 22
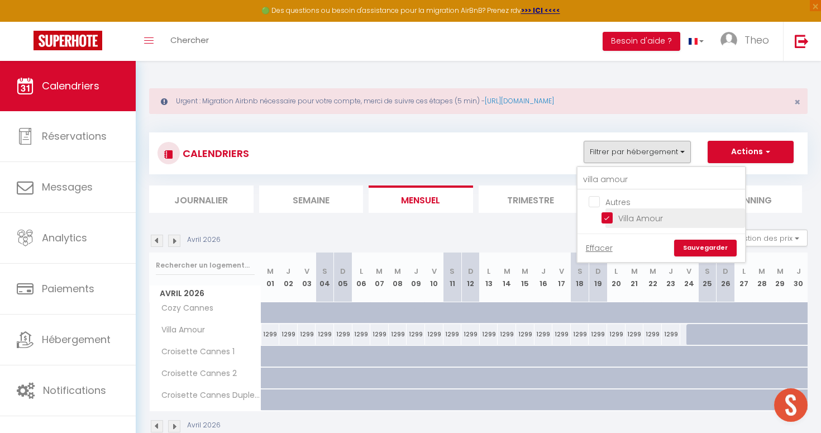
click at [610, 220] on input "Villa Amour" at bounding box center [671, 217] width 140 height 11
click at [620, 179] on input "villa amour" at bounding box center [660, 180] width 167 height 20
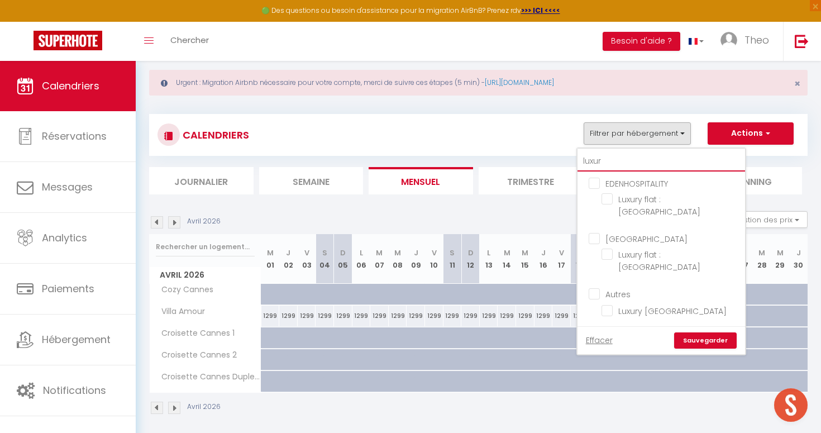
scroll to position [21, 0]
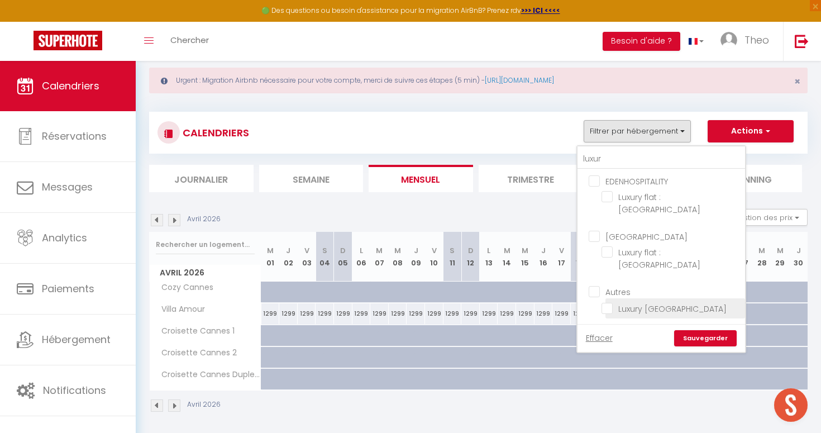
click at [609, 301] on input "Luxury [GEOGRAPHIC_DATA]" at bounding box center [671, 306] width 140 height 11
click at [689, 330] on link "Sauvegarder" at bounding box center [705, 338] width 63 height 17
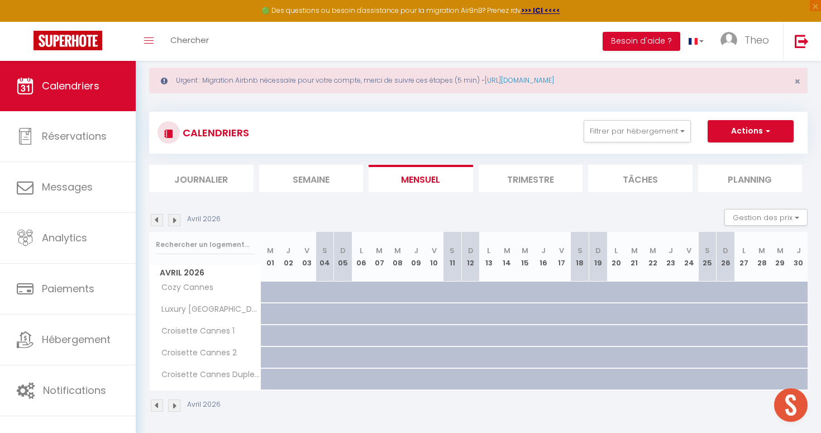
click at [160, 216] on img at bounding box center [157, 220] width 12 height 12
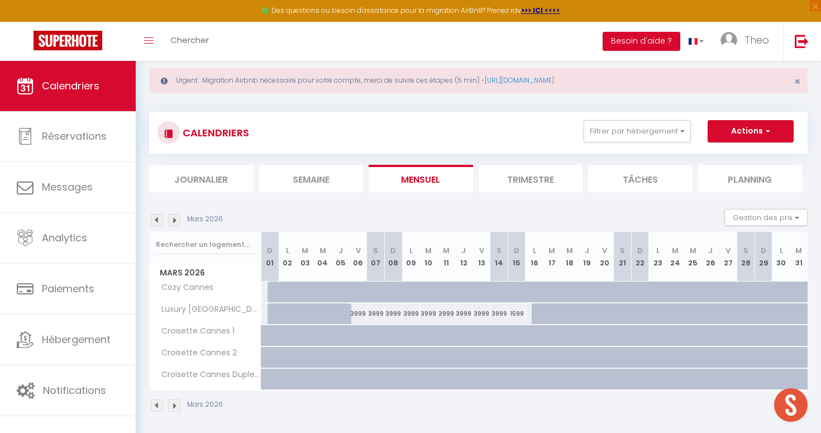
click at [160, 216] on img at bounding box center [157, 220] width 12 height 12
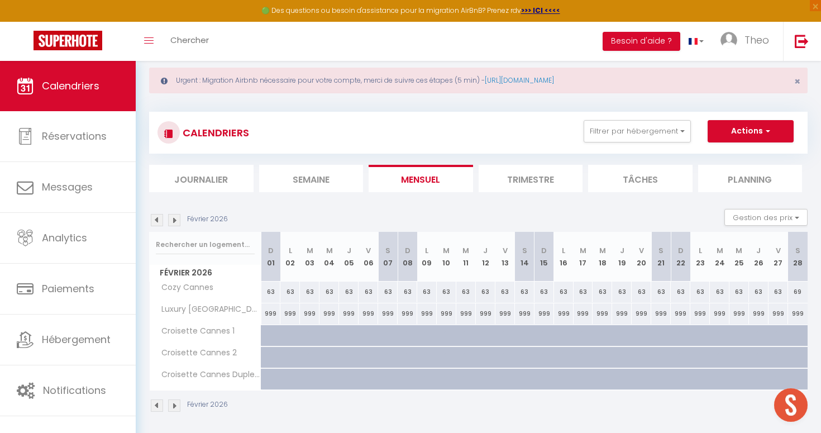
click at [160, 216] on img at bounding box center [157, 220] width 12 height 12
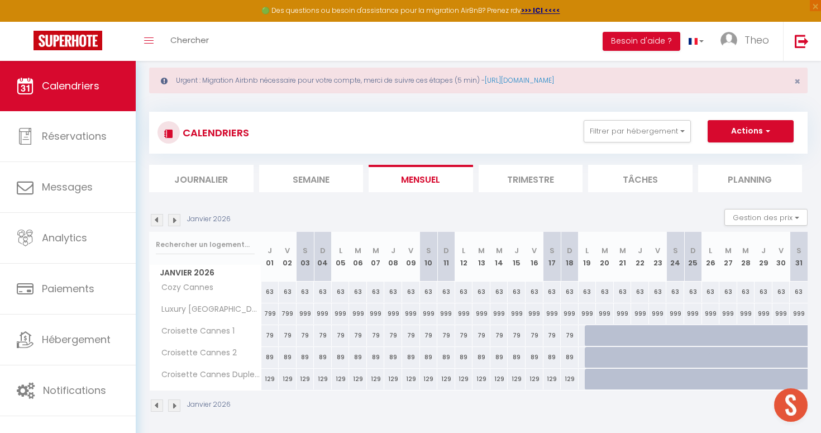
click at [160, 216] on img at bounding box center [157, 220] width 12 height 12
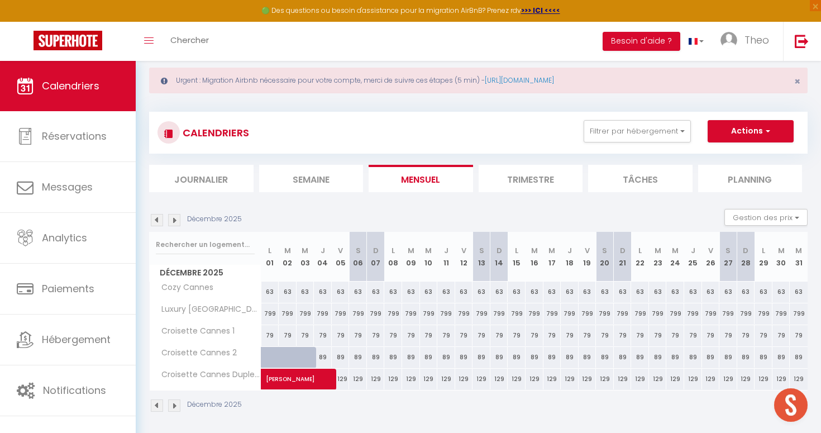
click at [160, 216] on img at bounding box center [157, 220] width 12 height 12
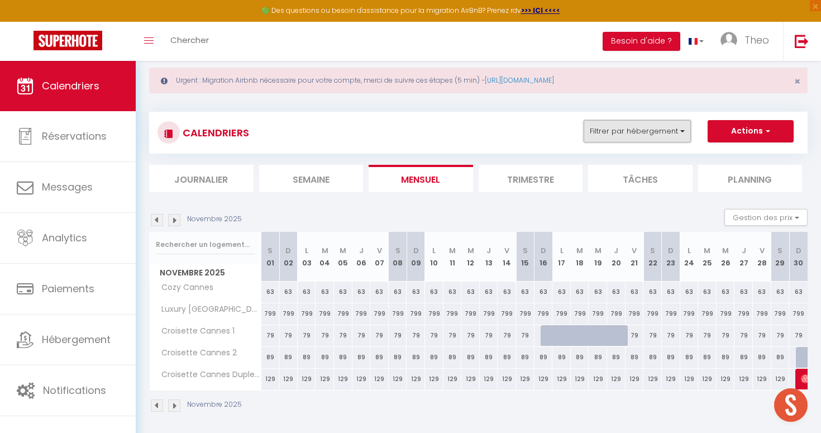
click at [628, 130] on button "Filtrer par hébergement" at bounding box center [636, 131] width 107 height 22
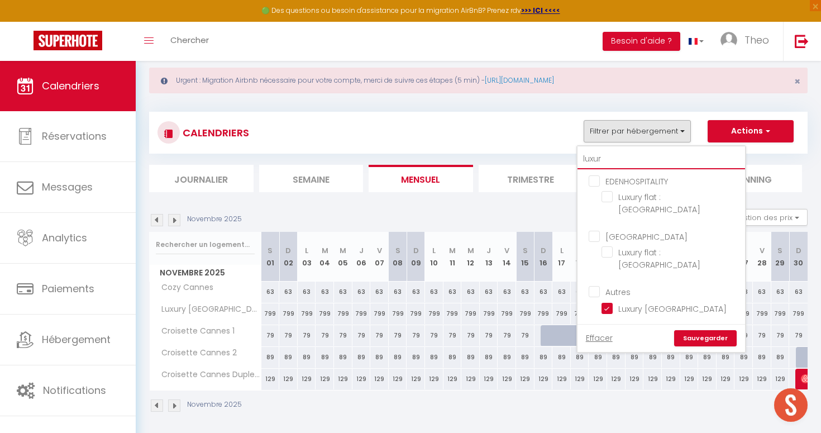
click at [620, 159] on input "luxur" at bounding box center [660, 159] width 167 height 20
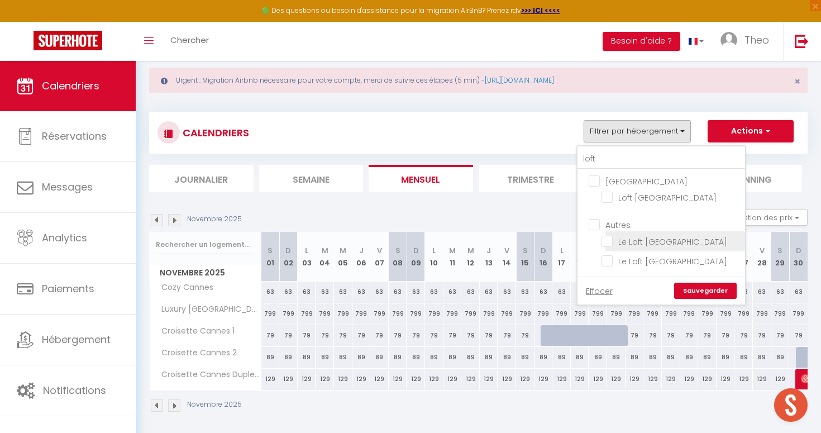
click at [607, 242] on input "Le Loft [GEOGRAPHIC_DATA]" at bounding box center [671, 239] width 140 height 11
click at [610, 261] on input "Le Loft [GEOGRAPHIC_DATA]" at bounding box center [671, 260] width 140 height 11
click at [682, 285] on link "Sauvegarder" at bounding box center [705, 290] width 63 height 17
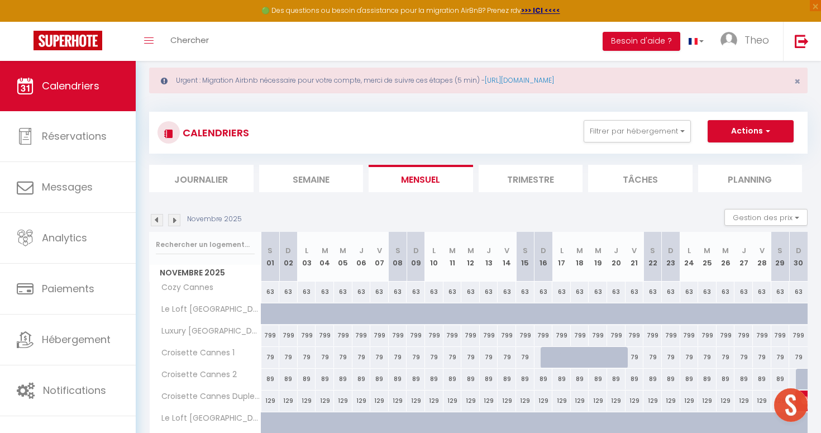
click at [172, 220] on img at bounding box center [174, 220] width 12 height 12
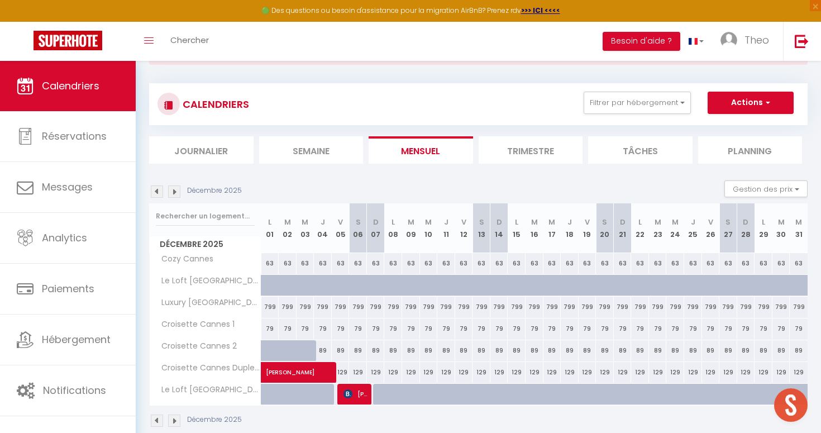
scroll to position [55, 0]
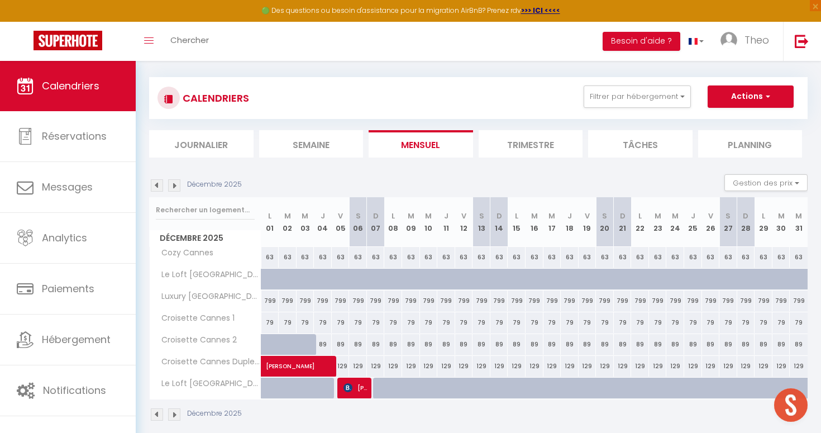
click at [174, 187] on img at bounding box center [174, 185] width 12 height 12
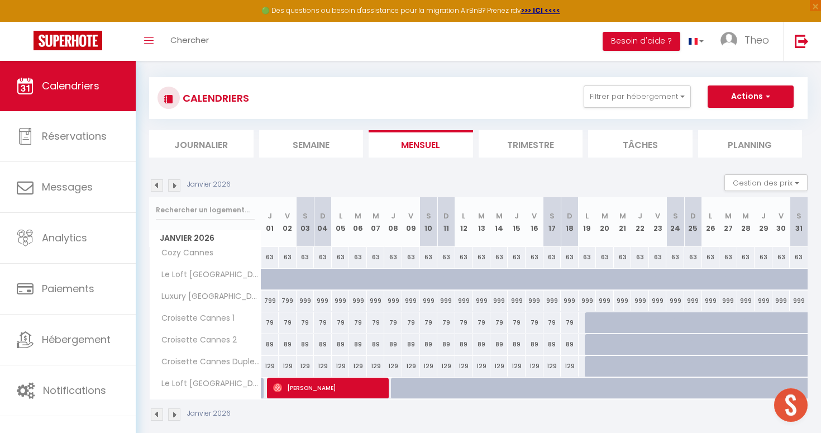
click at [174, 187] on img at bounding box center [174, 185] width 12 height 12
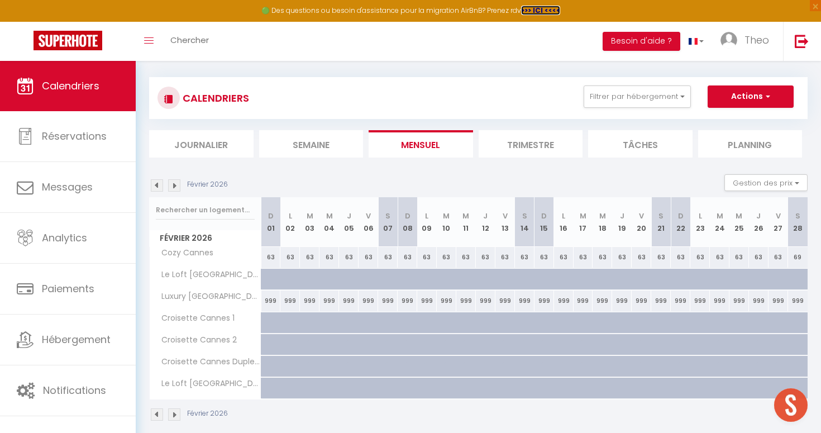
click at [537, 9] on strong ">>> ICI <<<<" at bounding box center [540, 10] width 39 height 9
